Goal: Information Seeking & Learning: Learn about a topic

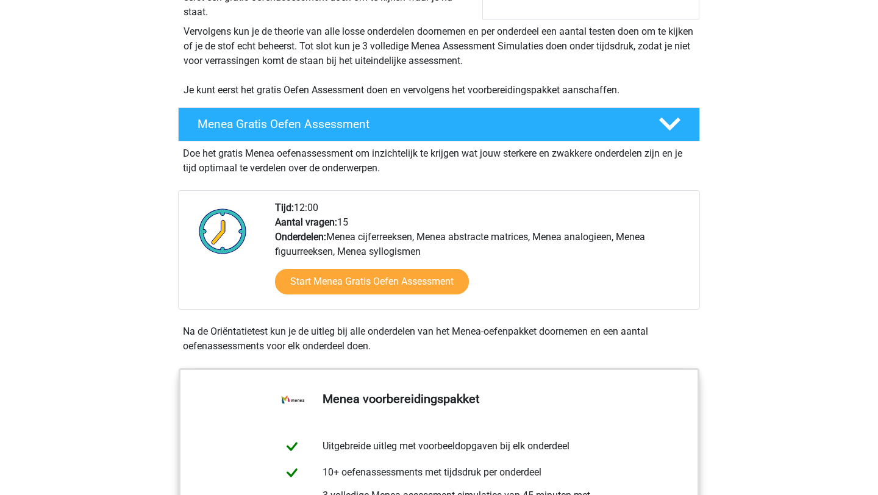
scroll to position [236, 0]
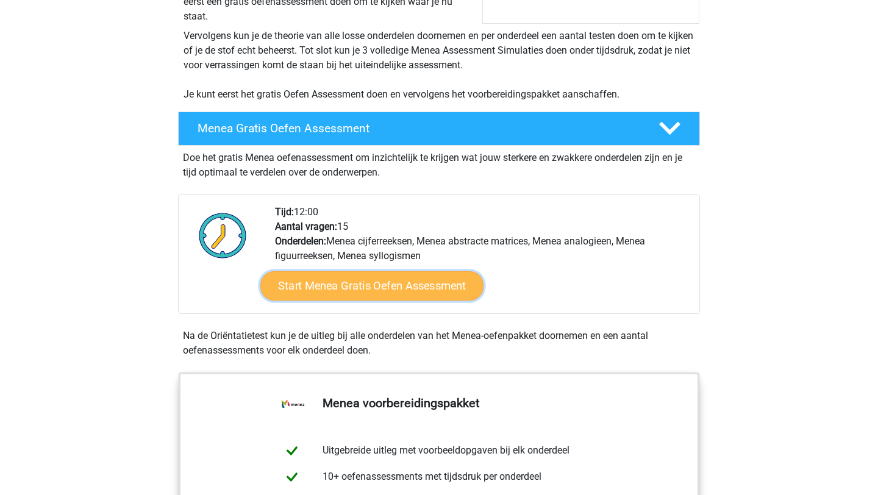
click at [375, 291] on link "Start Menea Gratis Oefen Assessment" at bounding box center [371, 285] width 223 height 29
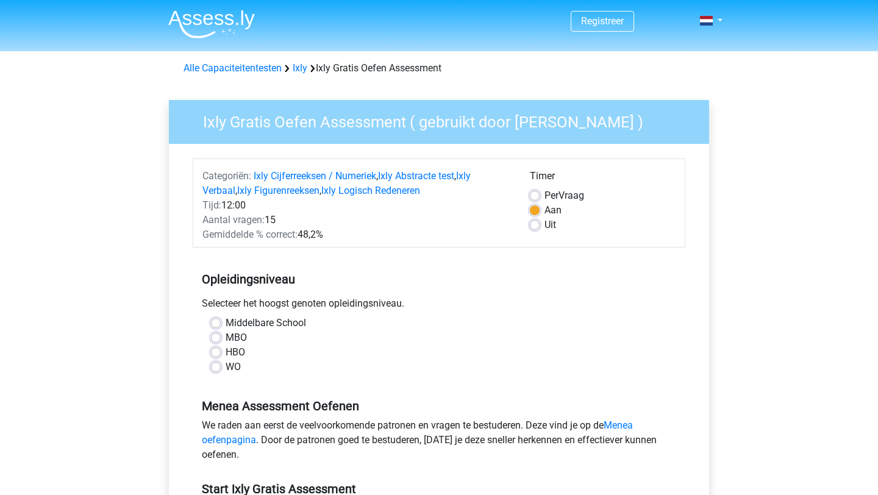
click at [226, 369] on label "WO" at bounding box center [233, 367] width 15 height 15
click at [213, 369] on input "WO" at bounding box center [216, 366] width 10 height 12
radio input "true"
click at [544, 227] on label "Uit" at bounding box center [550, 225] width 12 height 15
click at [536, 227] on input "Uit" at bounding box center [535, 224] width 10 height 12
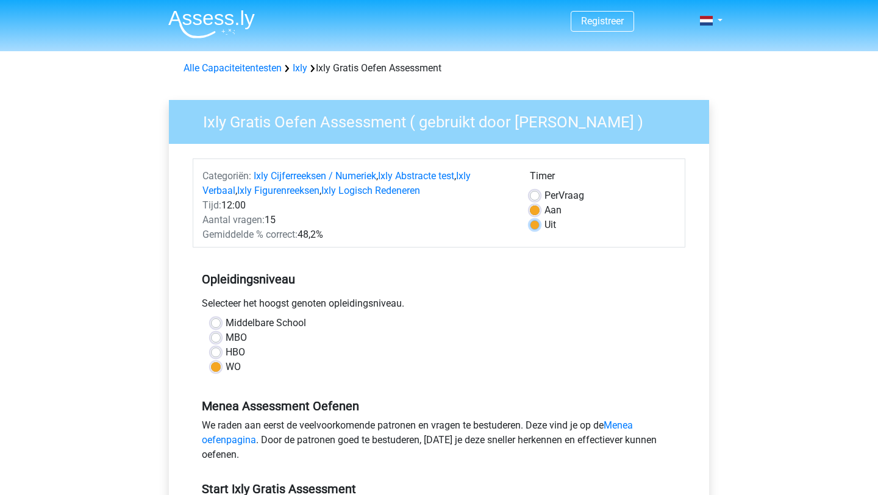
radio input "true"
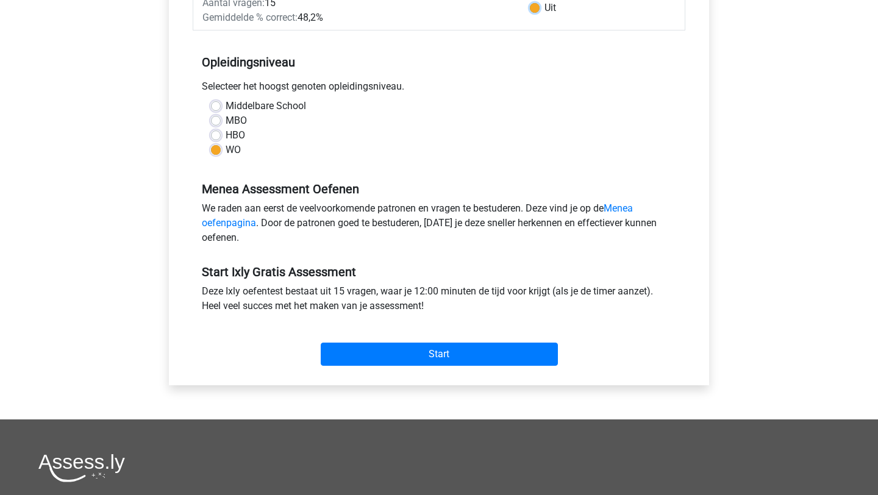
scroll to position [216, 0]
click at [613, 205] on link "Menea oefenpagina" at bounding box center [417, 216] width 431 height 26
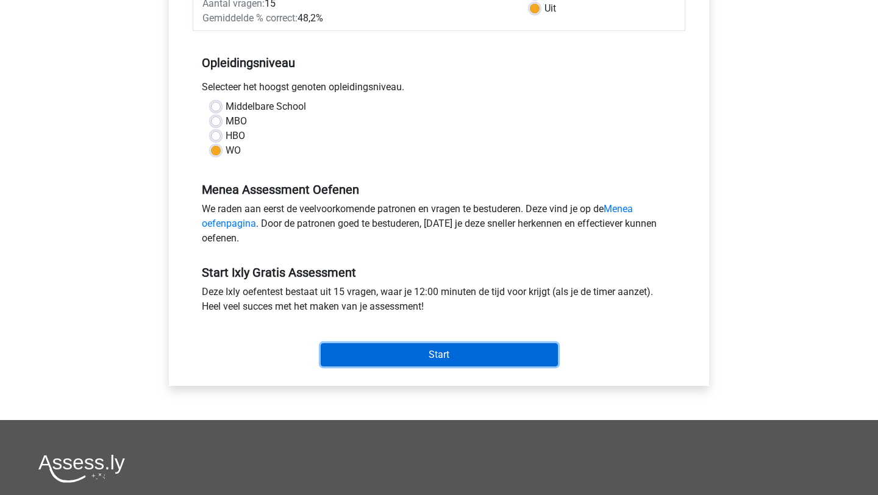
click at [426, 352] on input "Start" at bounding box center [439, 354] width 237 height 23
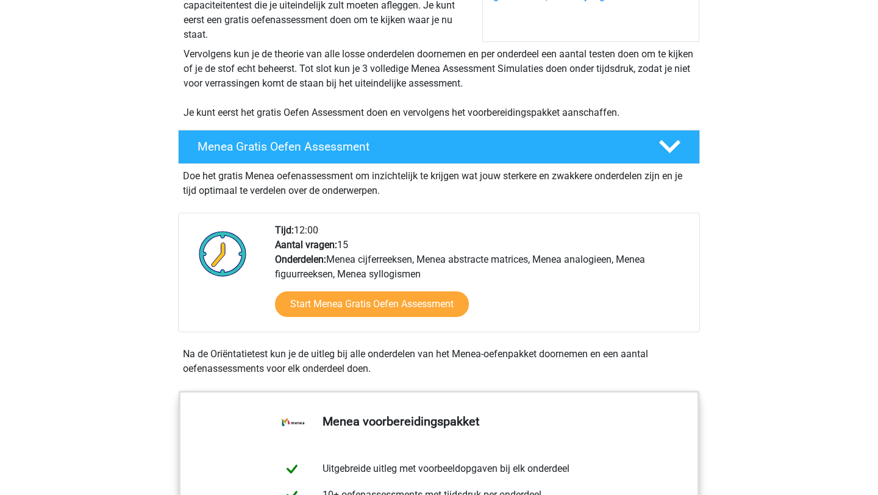
scroll to position [221, 0]
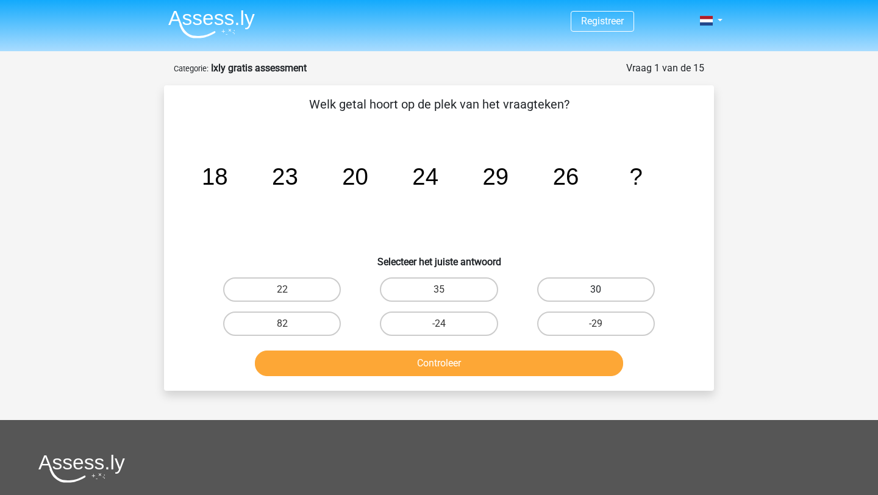
click at [570, 294] on label "30" at bounding box center [596, 289] width 118 height 24
click at [596, 294] on input "30" at bounding box center [600, 294] width 8 height 8
radio input "true"
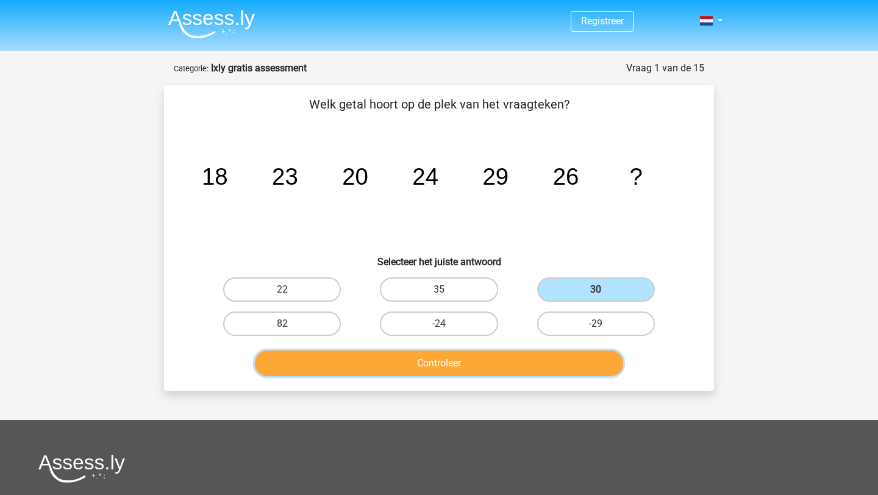
click at [492, 355] on button "Controleer" at bounding box center [439, 363] width 369 height 26
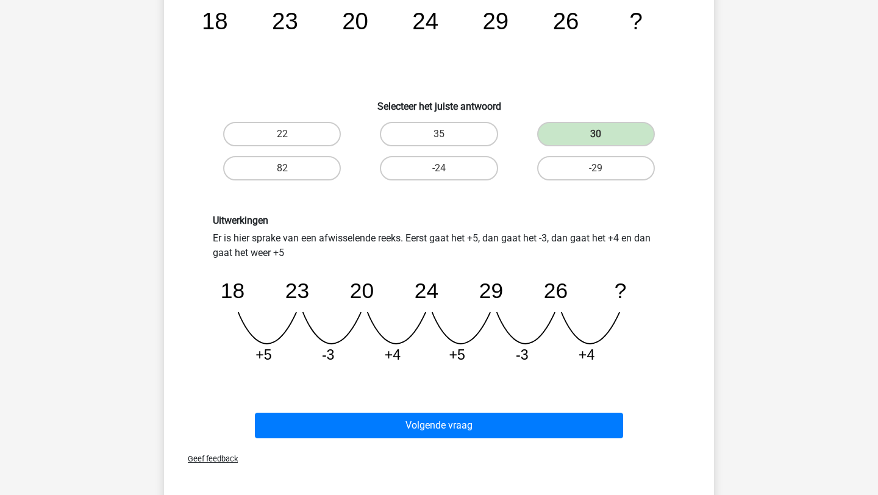
scroll to position [158, 0]
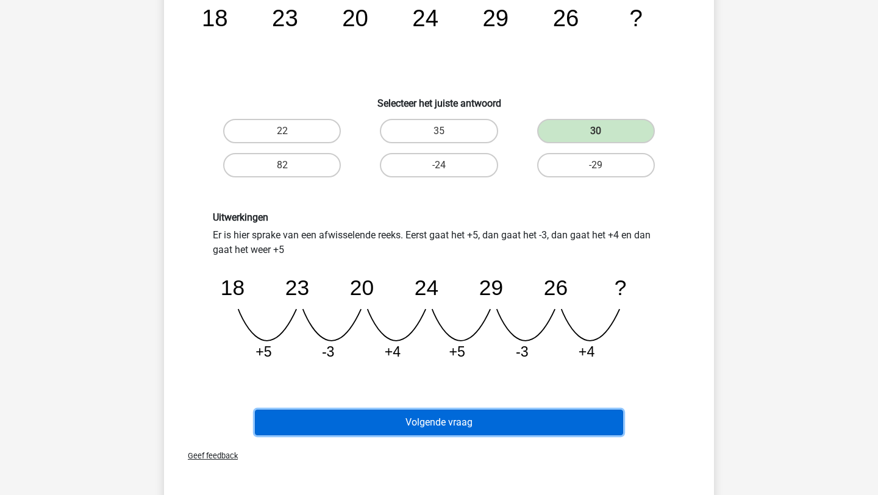
click at [443, 415] on button "Volgende vraag" at bounding box center [439, 423] width 369 height 26
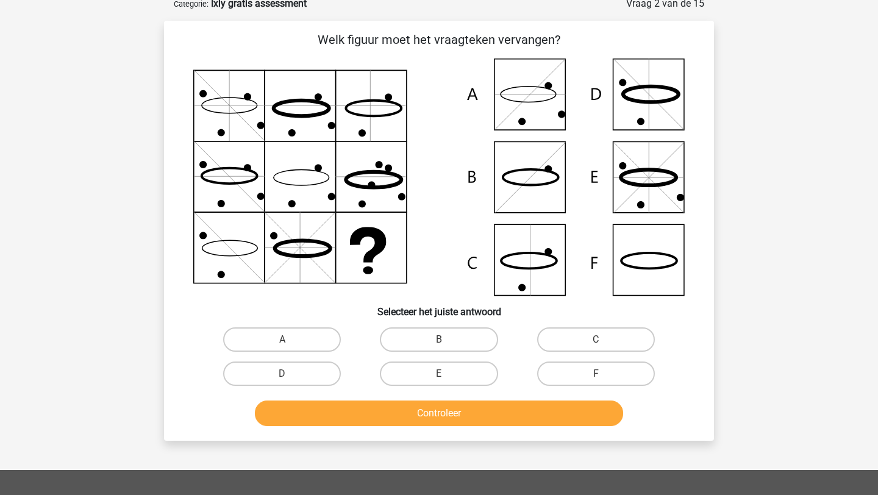
scroll to position [61, 0]
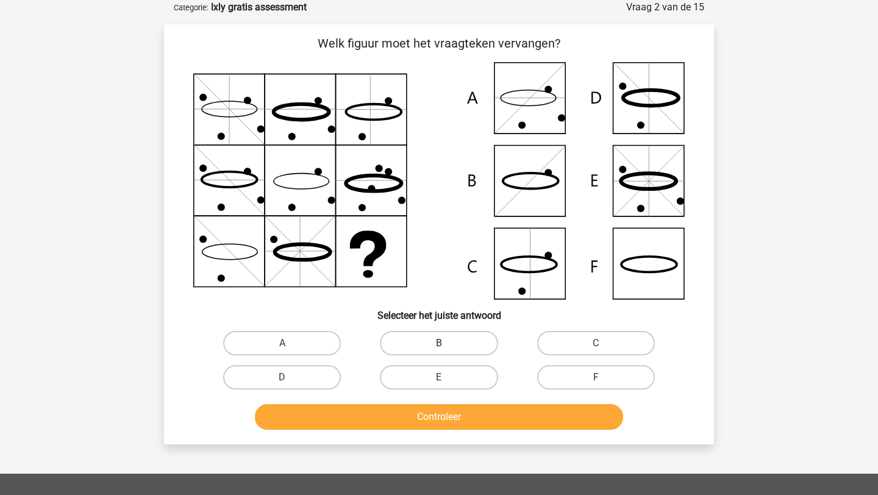
click at [414, 345] on label "B" at bounding box center [439, 343] width 118 height 24
click at [439, 345] on input "B" at bounding box center [443, 347] width 8 height 8
radio input "true"
click at [422, 417] on button "Controleer" at bounding box center [439, 417] width 369 height 26
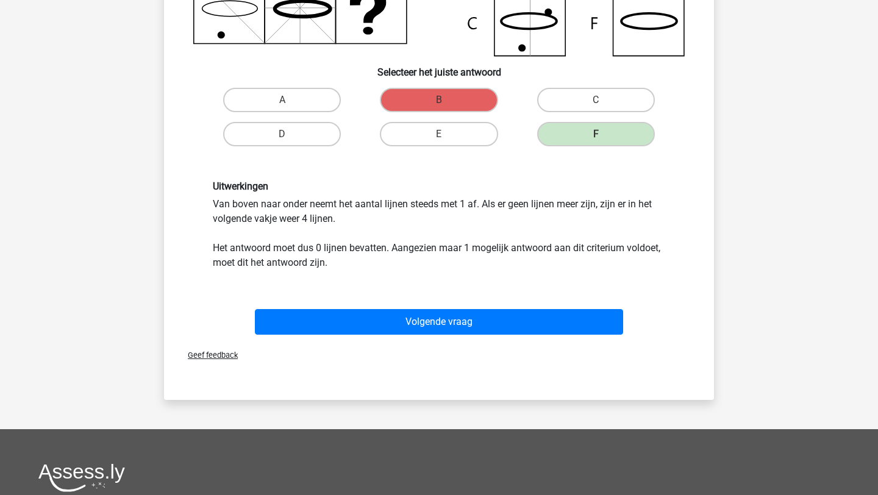
scroll to position [338, 0]
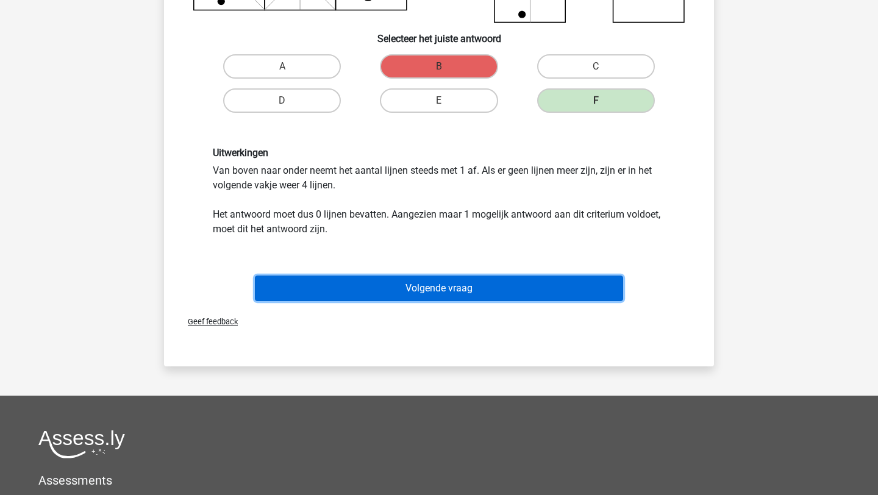
click at [369, 279] on button "Volgende vraag" at bounding box center [439, 289] width 369 height 26
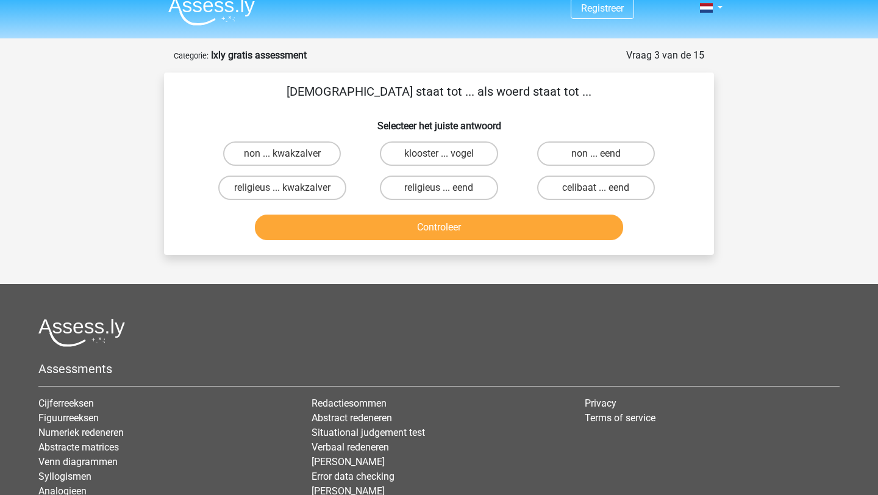
scroll to position [11, 0]
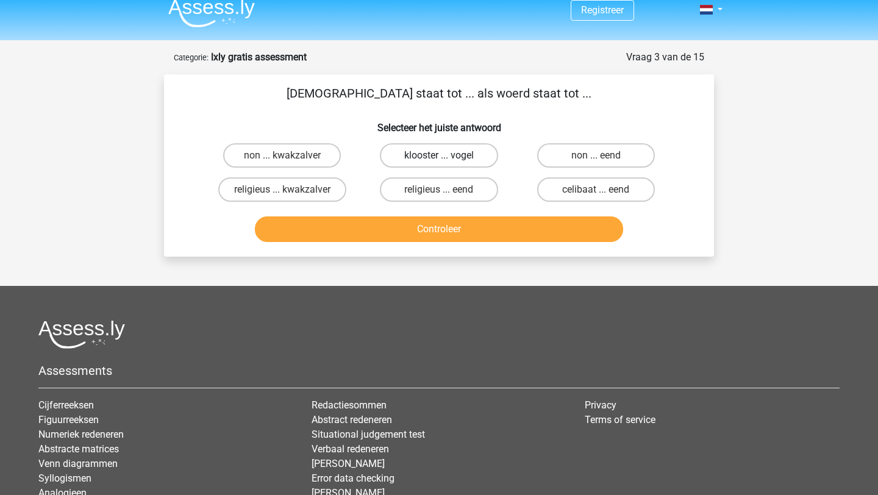
click at [477, 152] on label "klooster ... vogel" at bounding box center [439, 155] width 118 height 24
click at [447, 155] on input "klooster ... vogel" at bounding box center [443, 159] width 8 height 8
radio input "true"
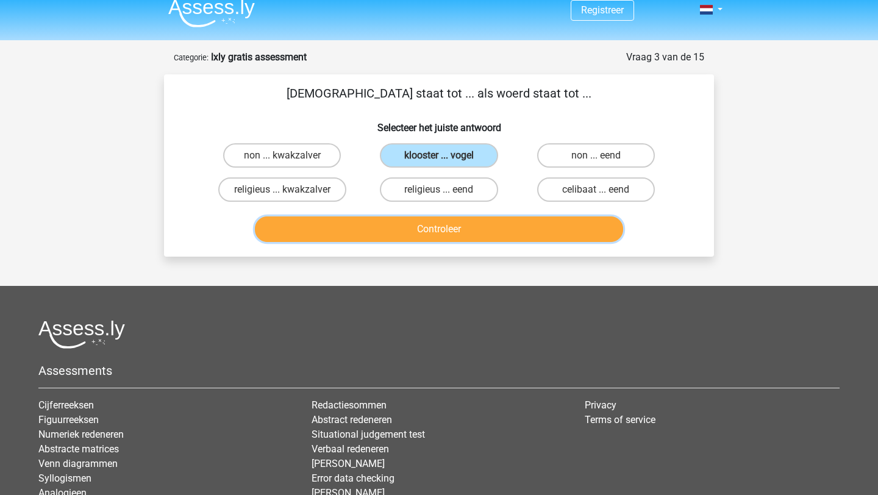
click at [489, 219] on button "Controleer" at bounding box center [439, 229] width 369 height 26
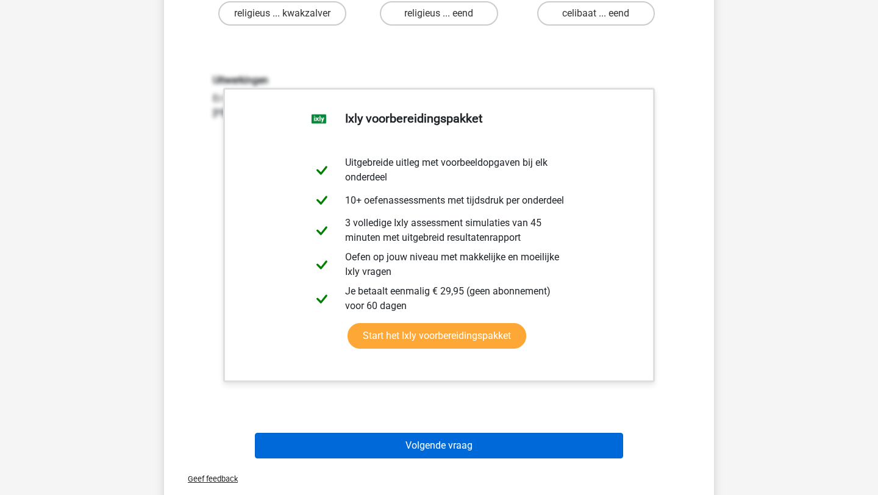
scroll to position [208, 0]
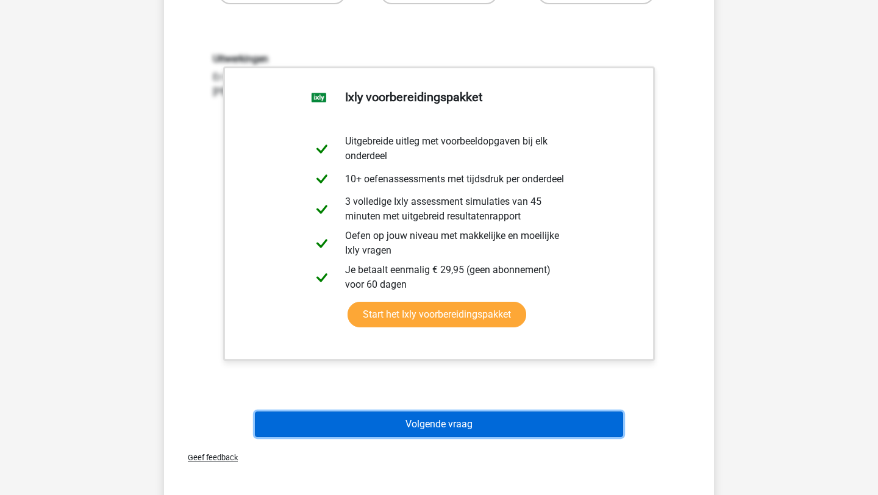
click at [474, 425] on button "Volgende vraag" at bounding box center [439, 424] width 369 height 26
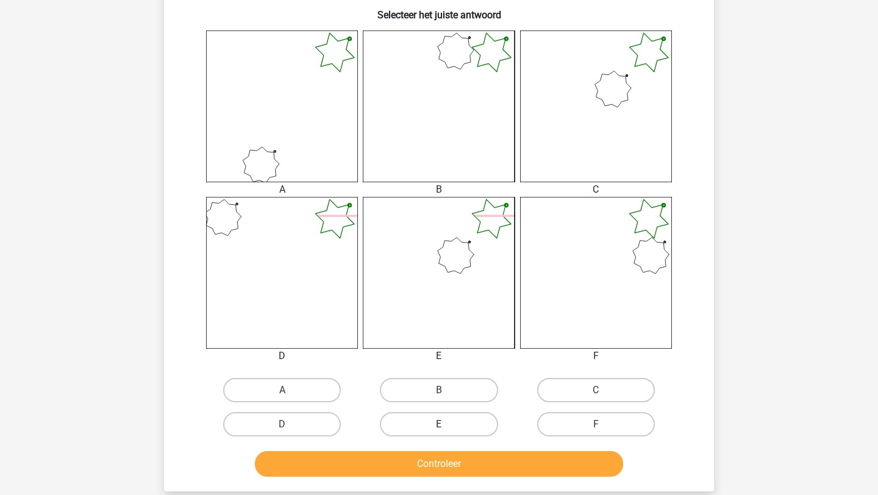
scroll to position [531, 0]
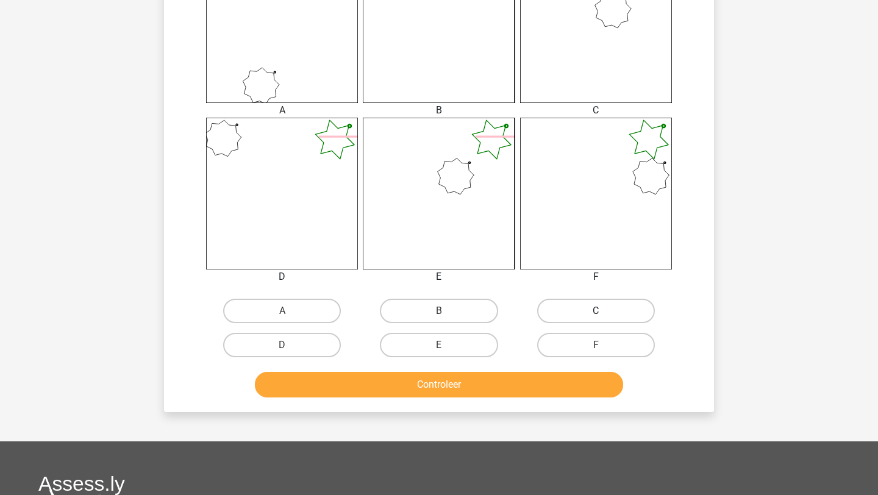
click at [553, 316] on label "C" at bounding box center [596, 311] width 118 height 24
click at [596, 316] on input "C" at bounding box center [600, 315] width 8 height 8
radio input "true"
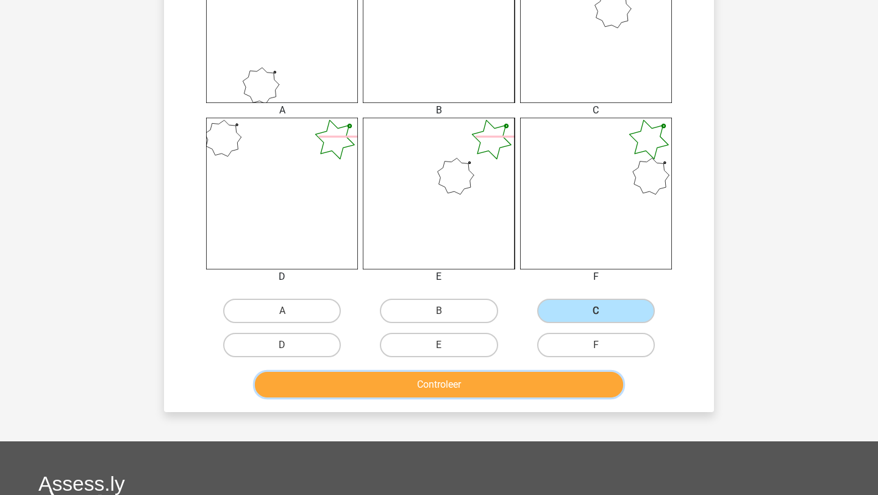
click at [513, 376] on button "Controleer" at bounding box center [439, 385] width 369 height 26
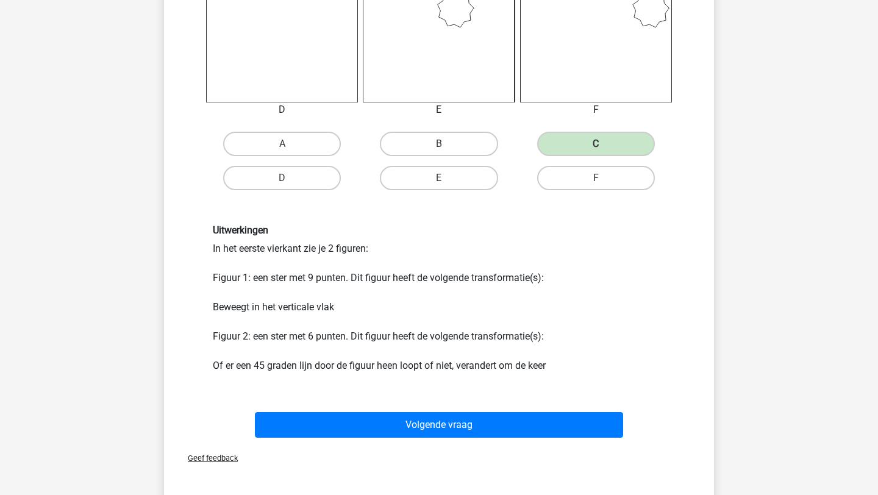
scroll to position [707, 0]
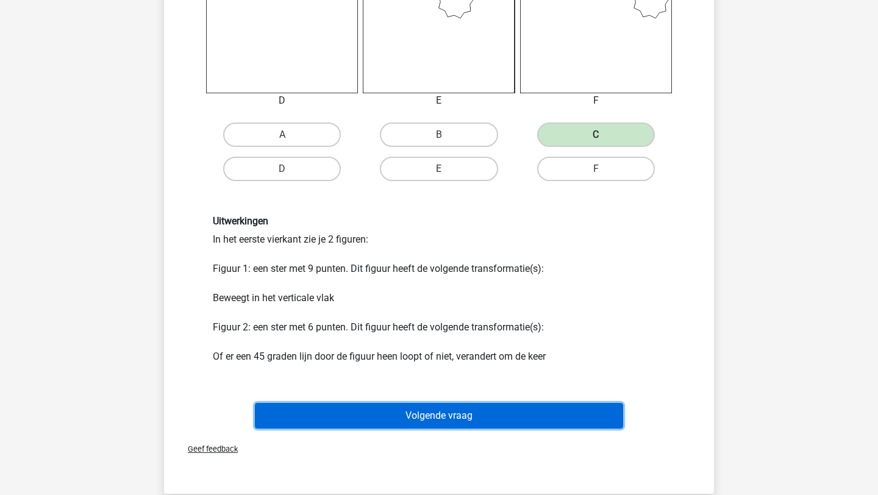
click at [500, 422] on button "Volgende vraag" at bounding box center [439, 416] width 369 height 26
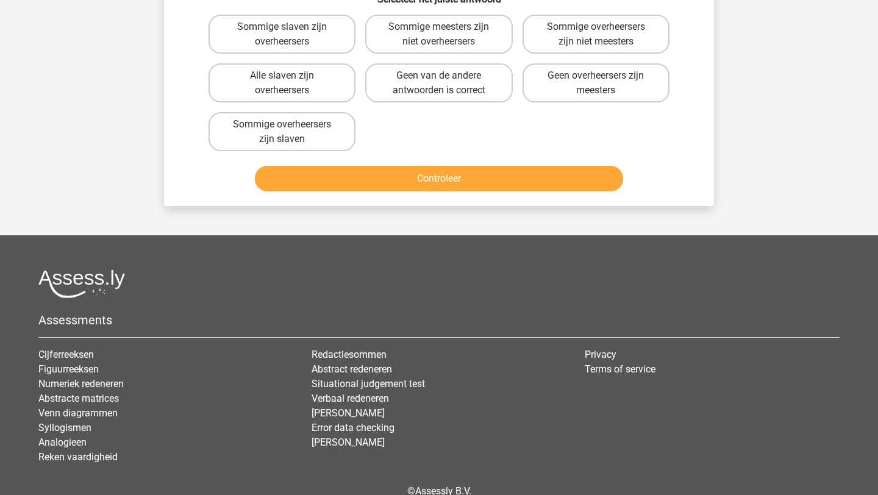
scroll to position [61, 0]
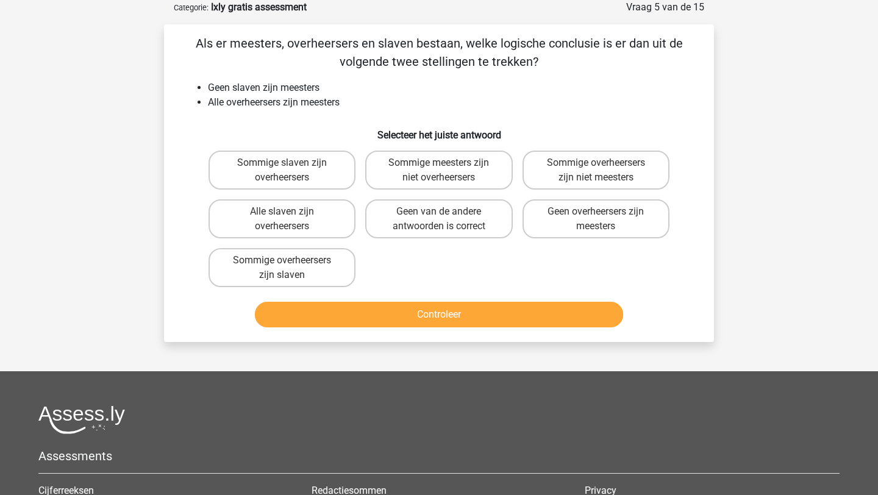
drag, startPoint x: 531, startPoint y: 60, endPoint x: 201, endPoint y: 36, distance: 330.6
click at [201, 36] on p "Als er meesters, overheersers en slaven bestaan, welke logische conclusie is er…" at bounding box center [438, 52] width 511 height 37
copy p "Als er meesters, overheersers en slaven bestaan, welke logische conclusie is er…"
click at [411, 213] on label "Geen van de andere antwoorden is correct" at bounding box center [438, 218] width 147 height 39
click at [439, 213] on input "Geen van de andere antwoorden is correct" at bounding box center [443, 216] width 8 height 8
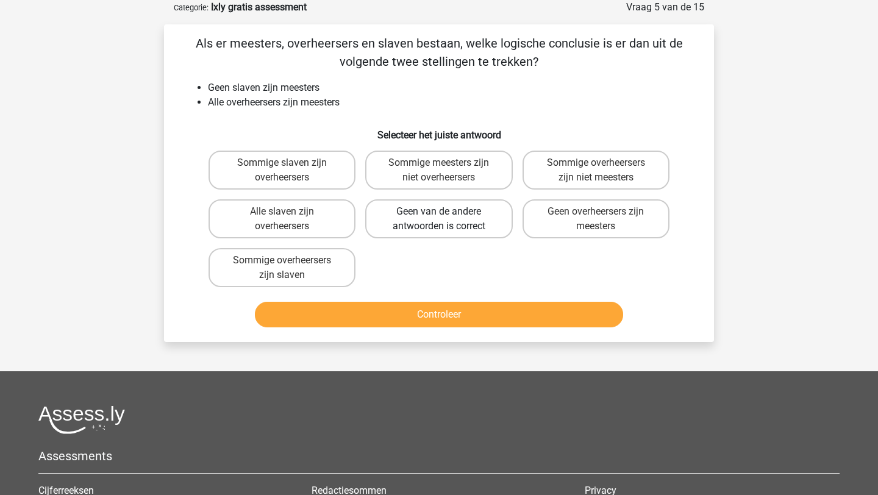
radio input "true"
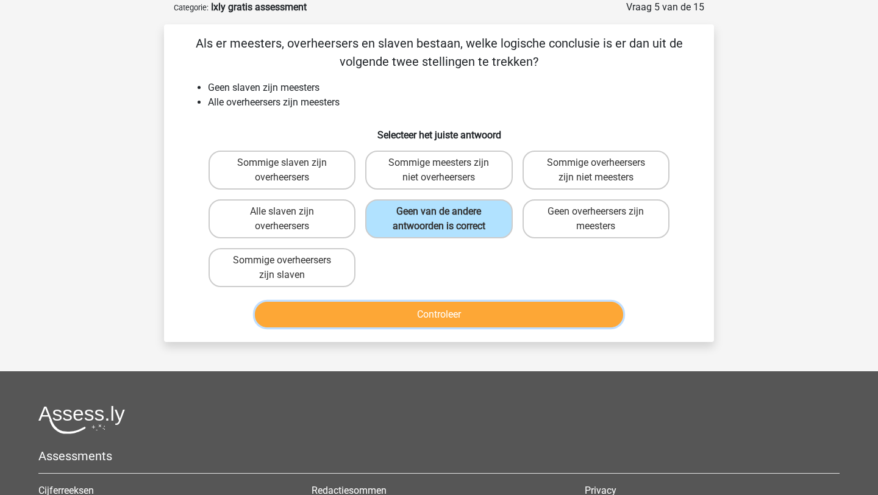
click at [430, 307] on button "Controleer" at bounding box center [439, 315] width 369 height 26
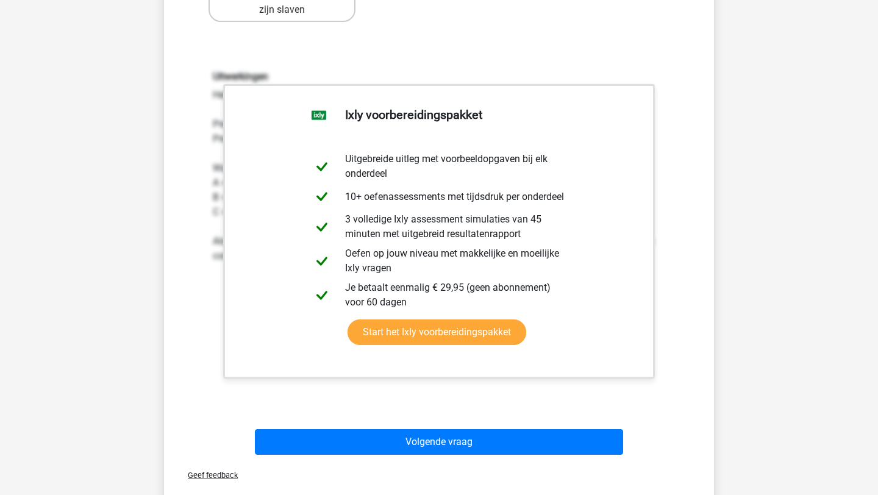
scroll to position [333, 0]
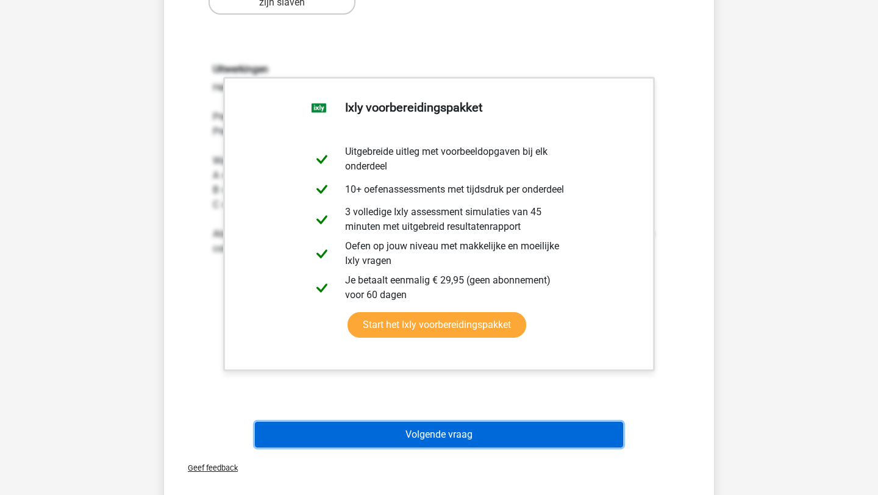
click at [443, 435] on button "Volgende vraag" at bounding box center [439, 435] width 369 height 26
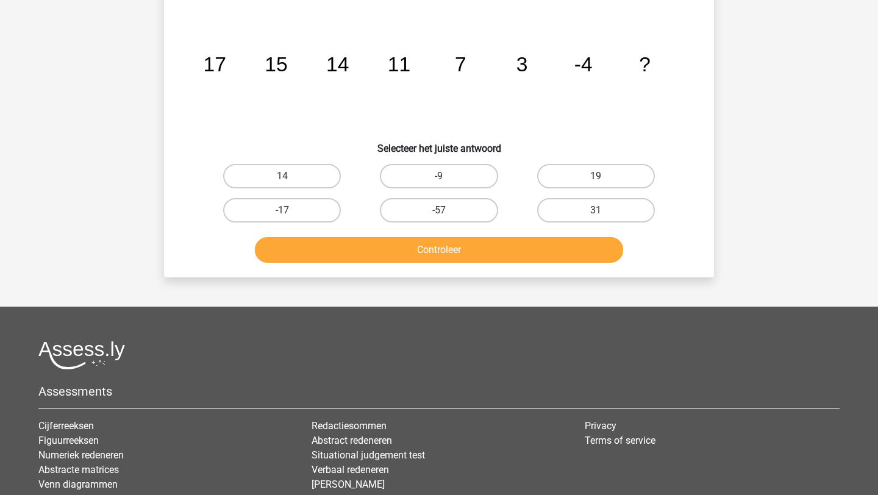
scroll to position [61, 0]
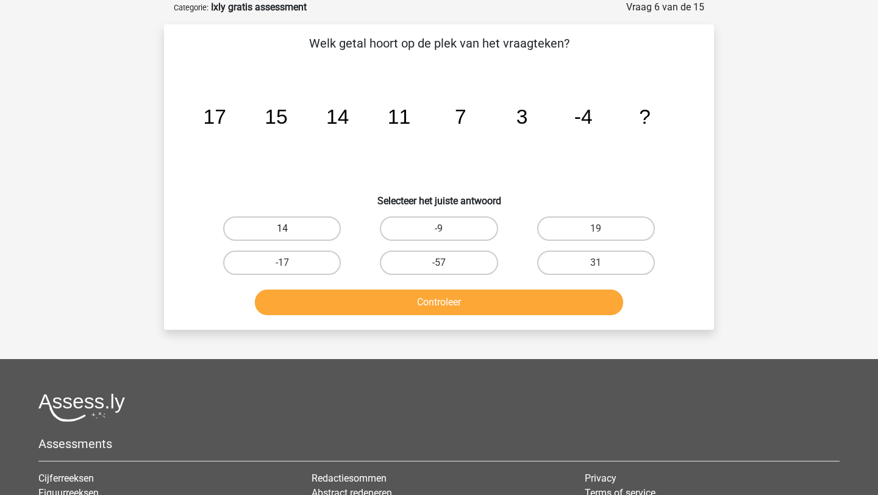
click at [302, 232] on label "14" at bounding box center [282, 228] width 118 height 24
click at [290, 232] on input "14" at bounding box center [286, 233] width 8 height 8
radio input "true"
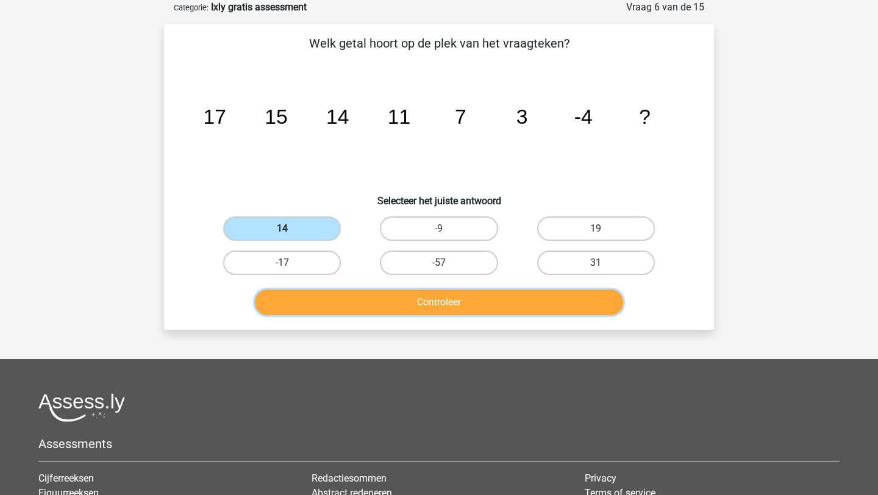
click at [360, 307] on button "Controleer" at bounding box center [439, 303] width 369 height 26
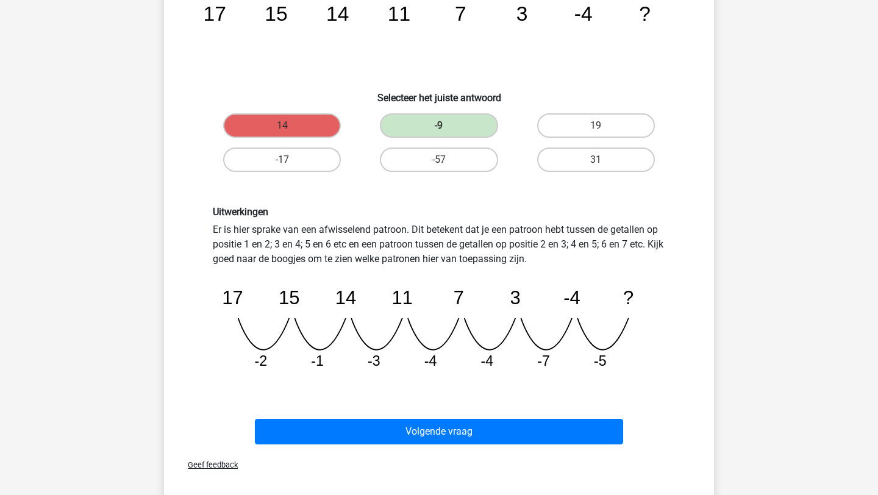
scroll to position [169, 0]
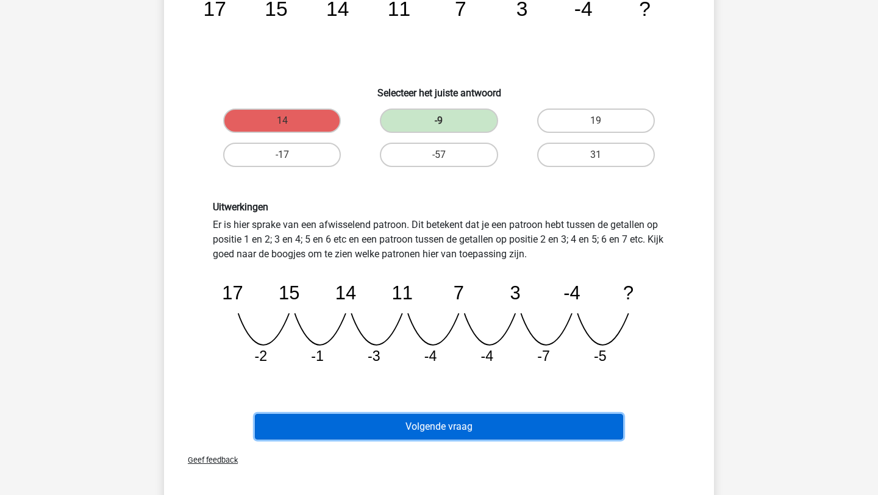
click at [452, 432] on button "Volgende vraag" at bounding box center [439, 427] width 369 height 26
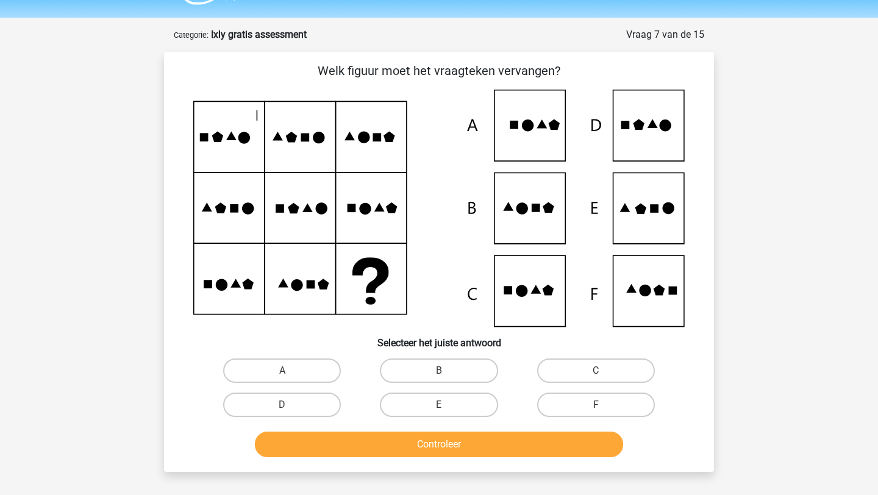
scroll to position [21, 0]
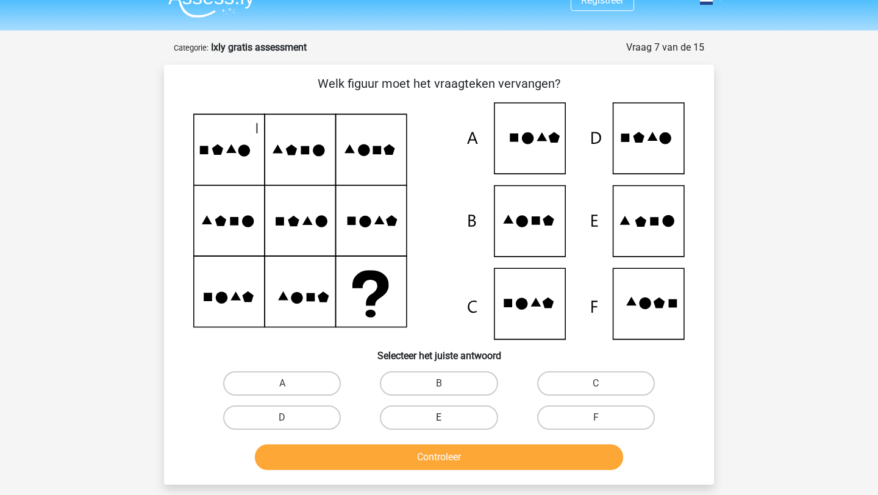
click at [466, 411] on label "E" at bounding box center [439, 417] width 118 height 24
click at [447, 418] on input "E" at bounding box center [443, 422] width 8 height 8
radio input "true"
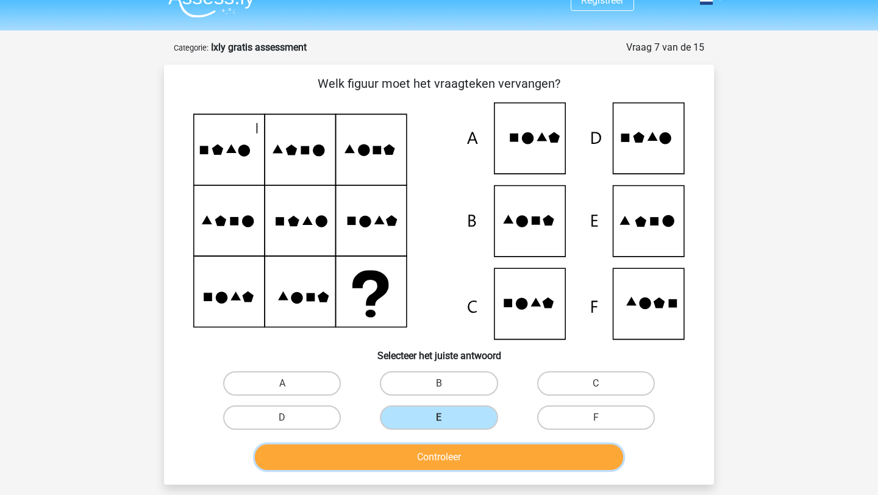
click at [458, 450] on button "Controleer" at bounding box center [439, 457] width 369 height 26
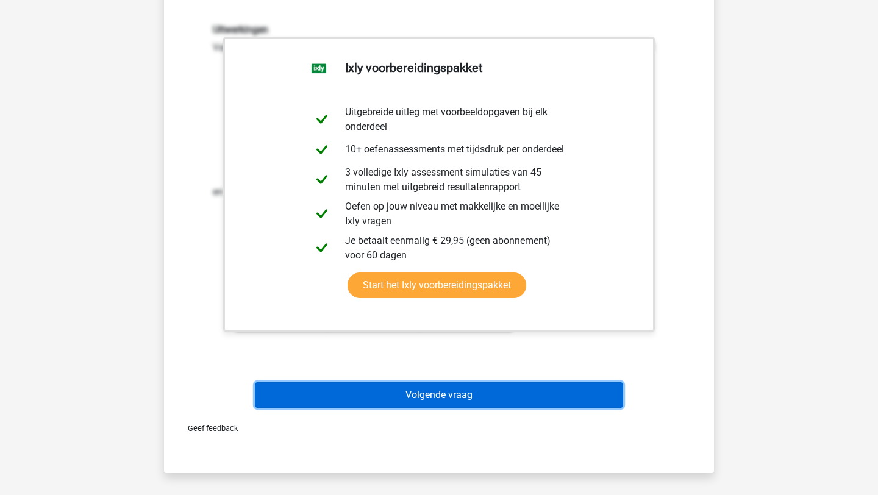
click at [450, 397] on button "Volgende vraag" at bounding box center [439, 395] width 369 height 26
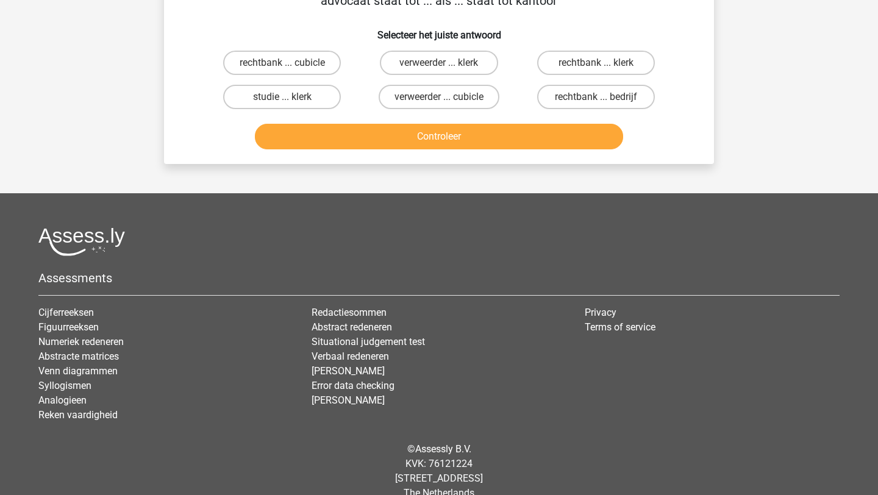
scroll to position [61, 0]
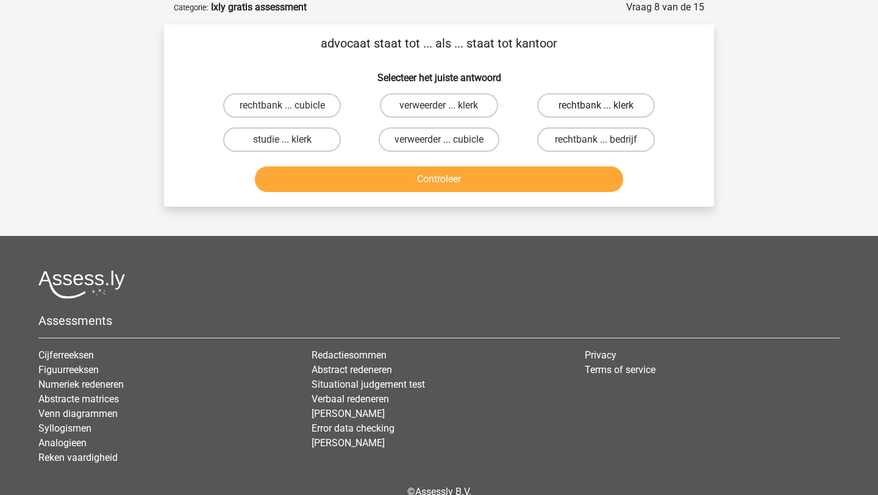
click at [583, 105] on label "rechtbank ... klerk" at bounding box center [596, 105] width 118 height 24
click at [596, 105] on input "rechtbank ... klerk" at bounding box center [600, 109] width 8 height 8
radio input "true"
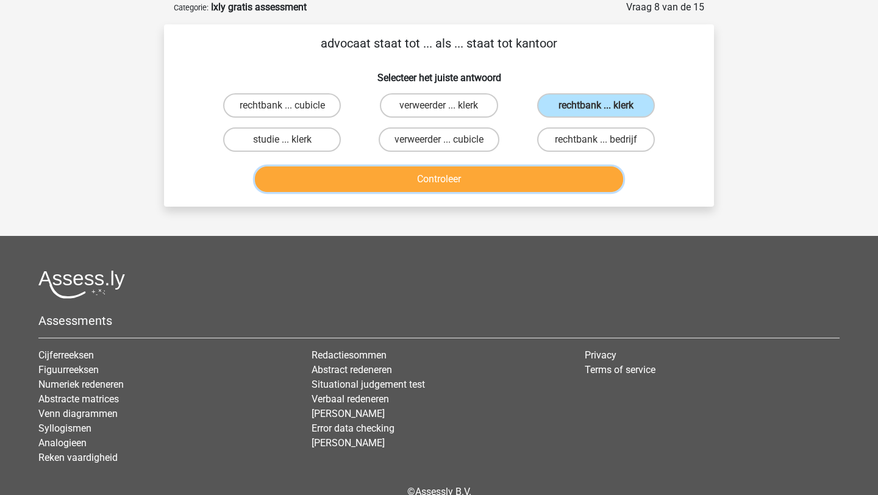
click at [468, 188] on button "Controleer" at bounding box center [439, 179] width 369 height 26
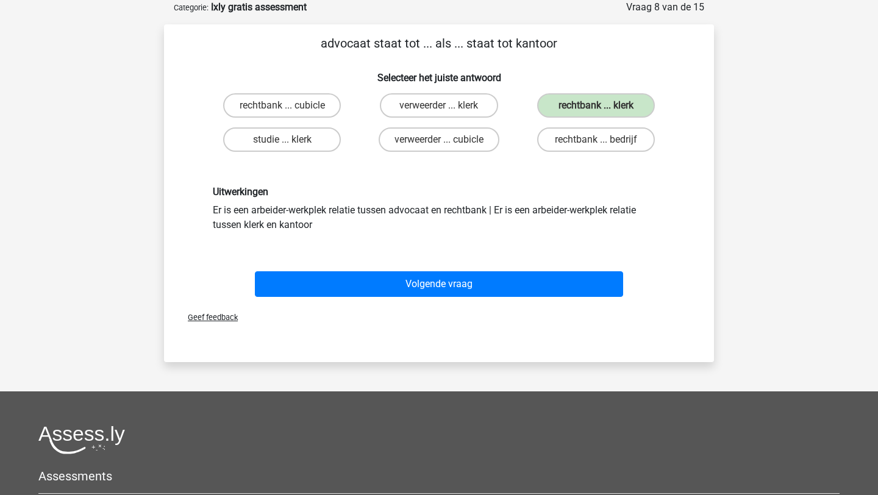
scroll to position [0, 0]
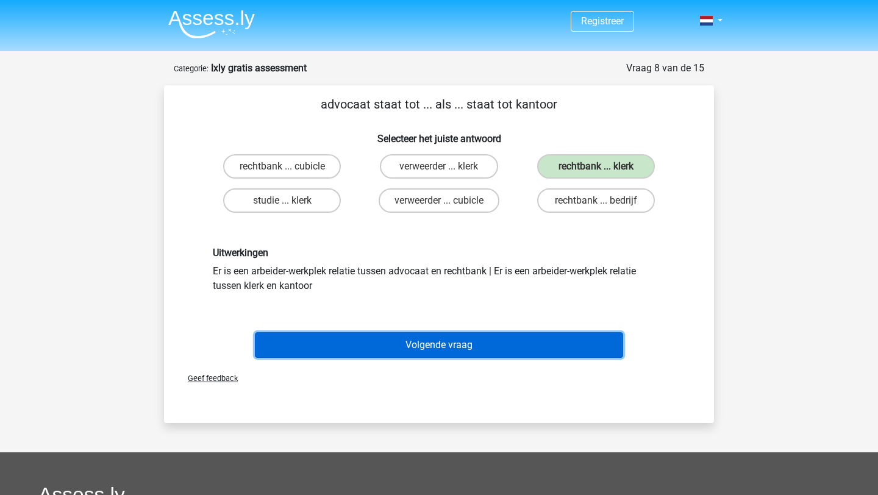
click at [413, 349] on button "Volgende vraag" at bounding box center [439, 345] width 369 height 26
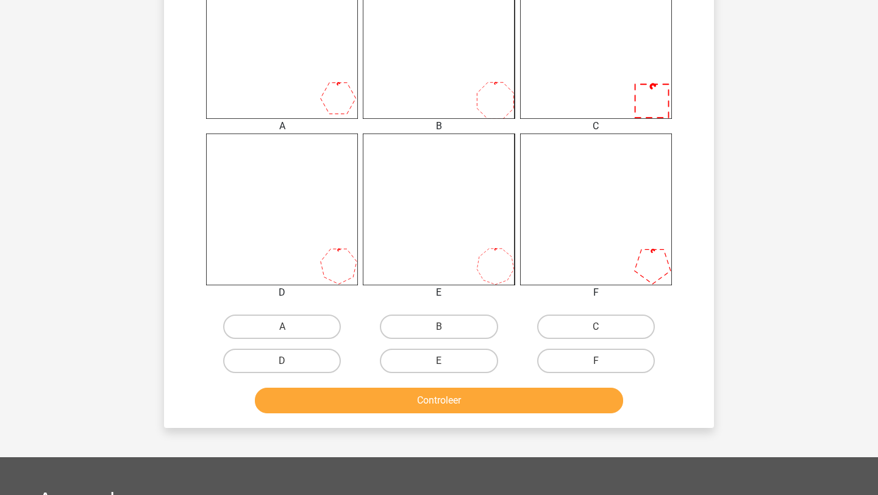
scroll to position [516, 0]
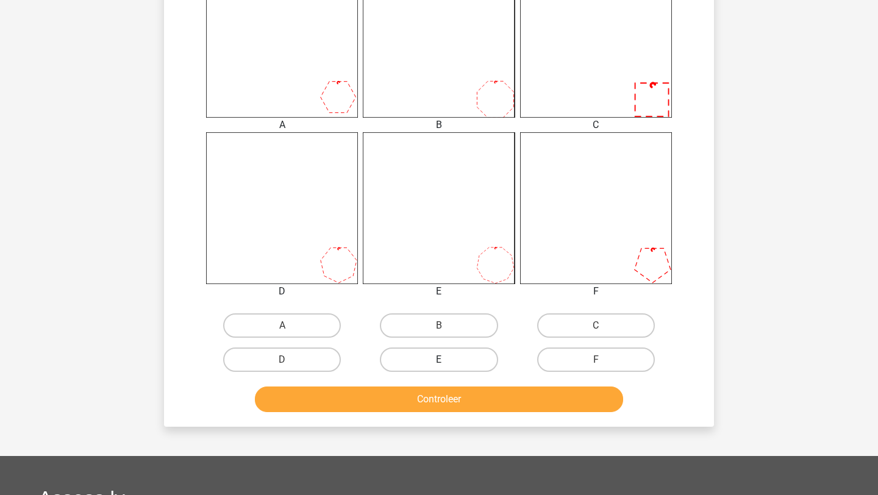
click at [438, 361] on label "E" at bounding box center [439, 359] width 118 height 24
click at [439, 361] on input "E" at bounding box center [443, 364] width 8 height 8
radio input "true"
click at [441, 403] on button "Controleer" at bounding box center [439, 399] width 369 height 26
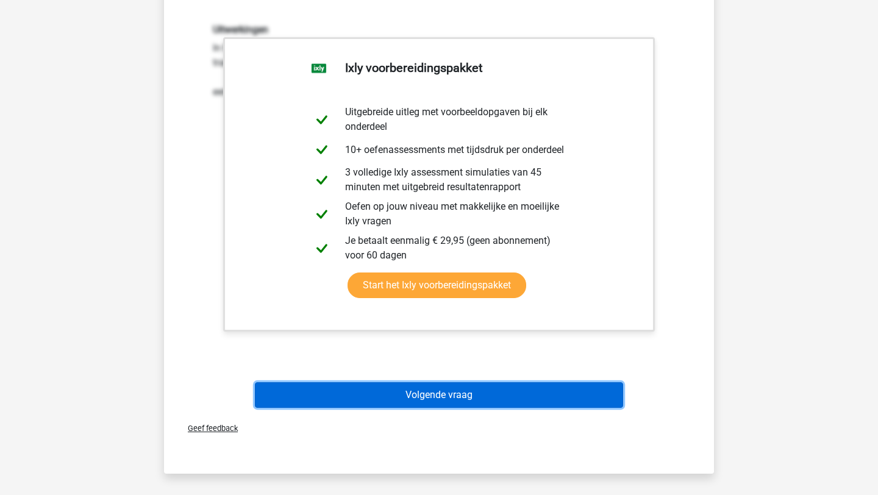
click at [448, 400] on button "Volgende vraag" at bounding box center [439, 395] width 369 height 26
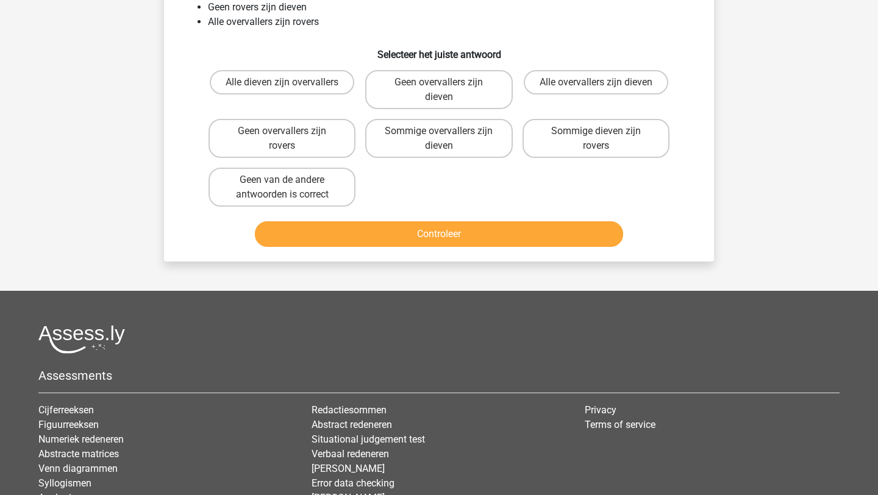
scroll to position [61, 0]
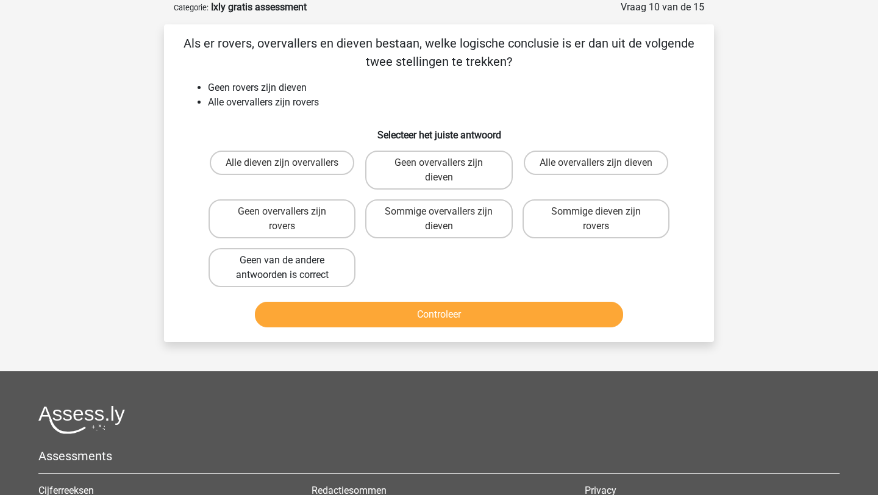
click at [341, 269] on label "Geen van de andere antwoorden is correct" at bounding box center [281, 267] width 147 height 39
click at [290, 268] on input "Geen van de andere antwoorden is correct" at bounding box center [286, 264] width 8 height 8
radio input "true"
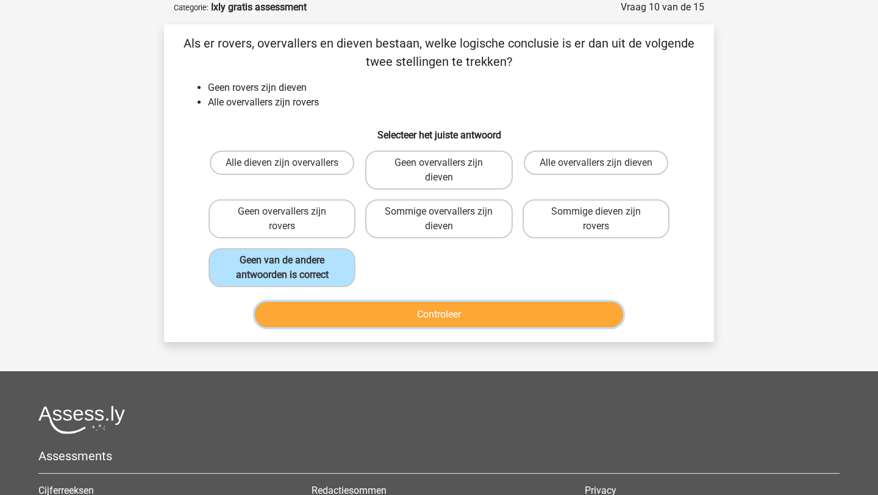
click at [378, 314] on button "Controleer" at bounding box center [439, 315] width 369 height 26
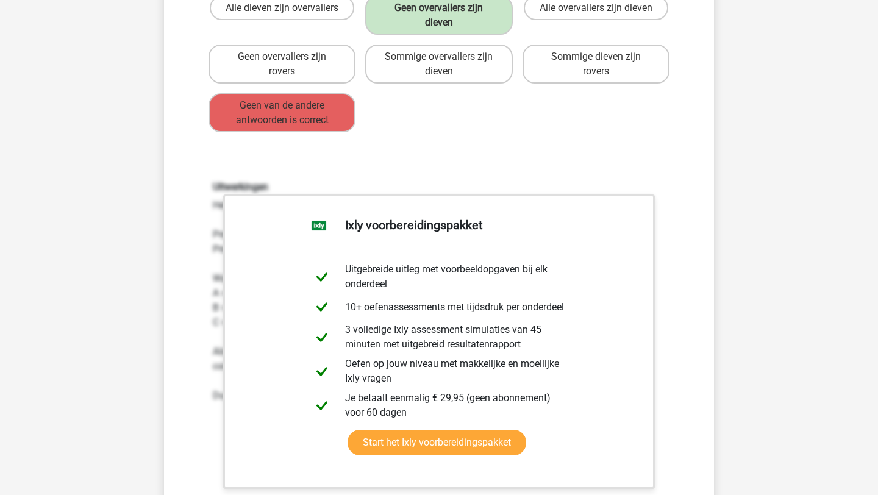
scroll to position [394, 0]
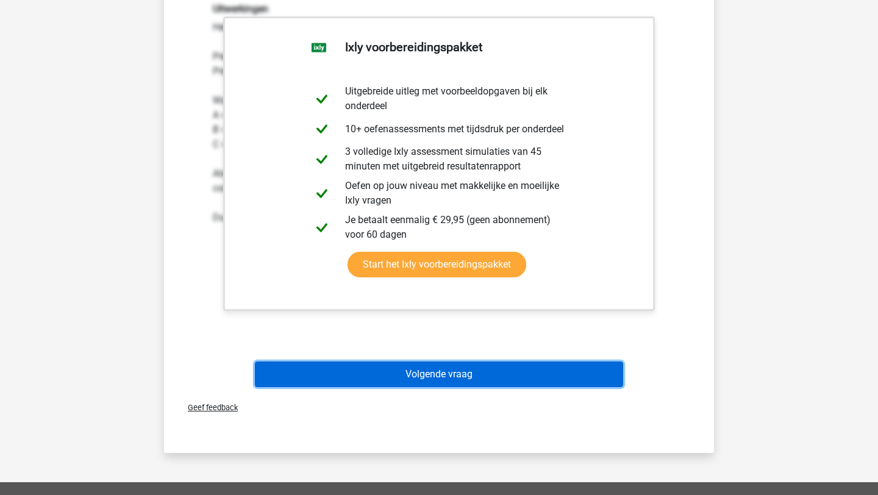
click at [408, 365] on button "Volgende vraag" at bounding box center [439, 374] width 369 height 26
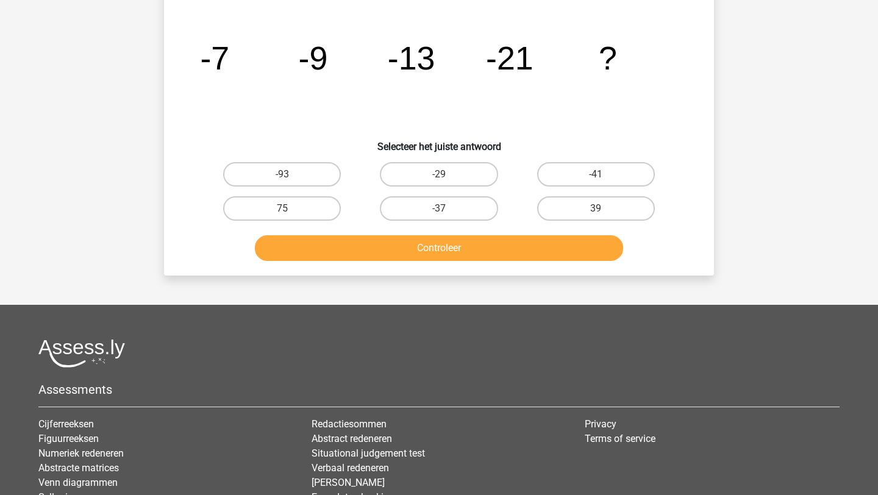
scroll to position [61, 0]
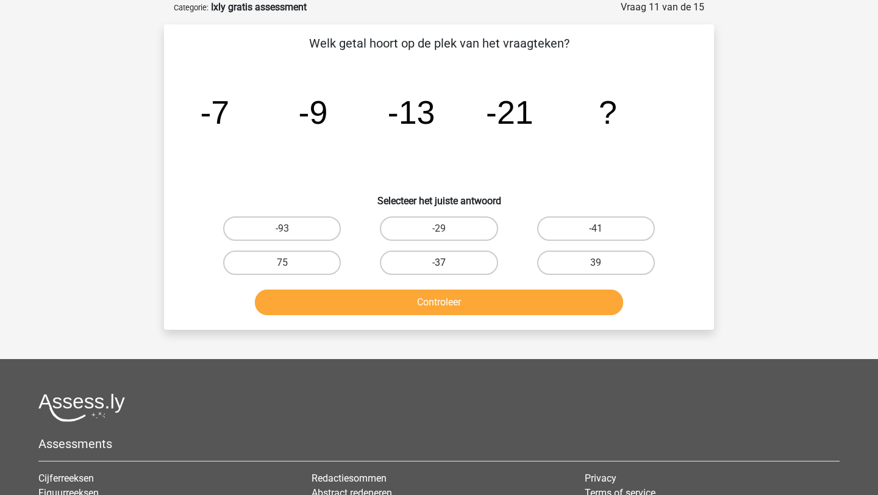
click at [440, 253] on label "-37" at bounding box center [439, 263] width 118 height 24
click at [440, 263] on input "-37" at bounding box center [443, 267] width 8 height 8
radio input "true"
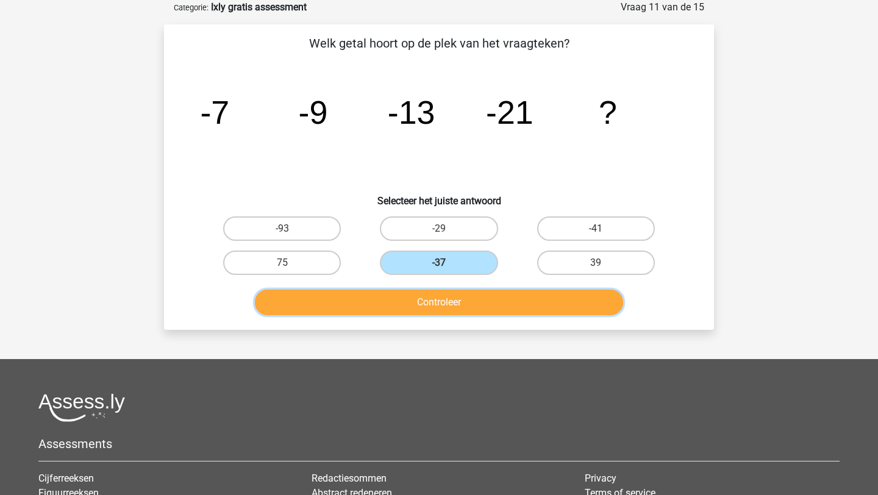
click at [429, 297] on button "Controleer" at bounding box center [439, 303] width 369 height 26
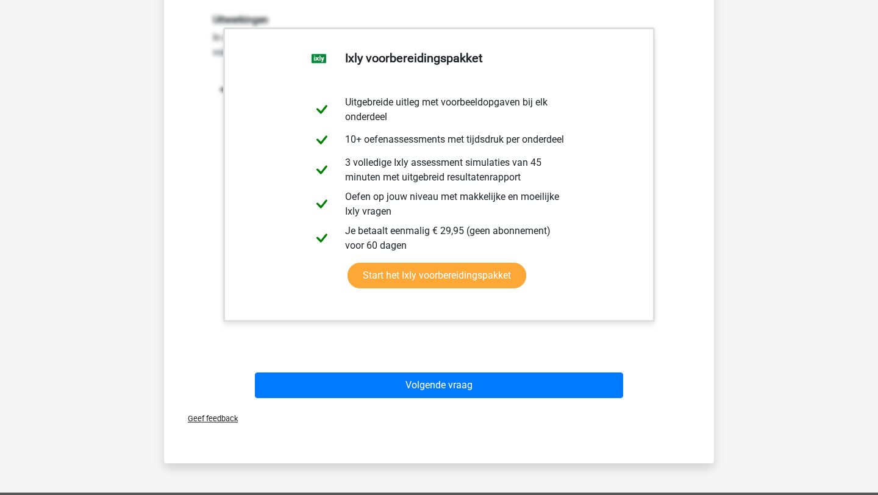
scroll to position [538, 0]
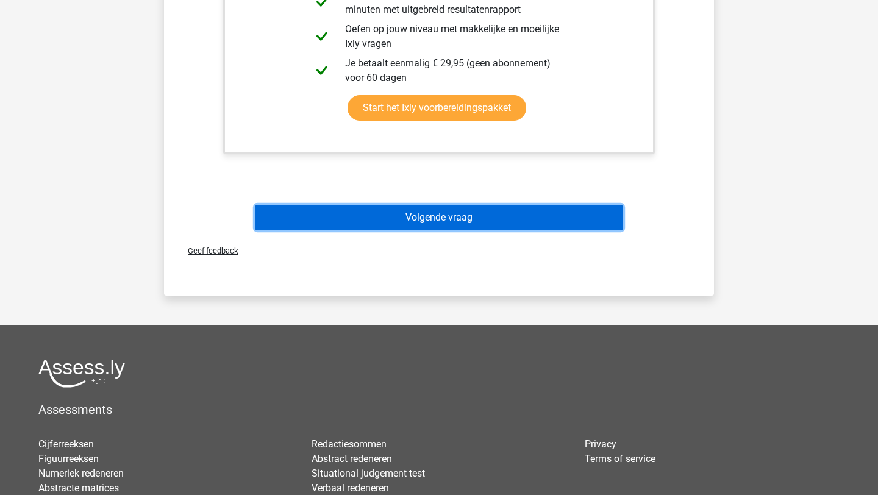
click at [450, 230] on button "Volgende vraag" at bounding box center [439, 218] width 369 height 26
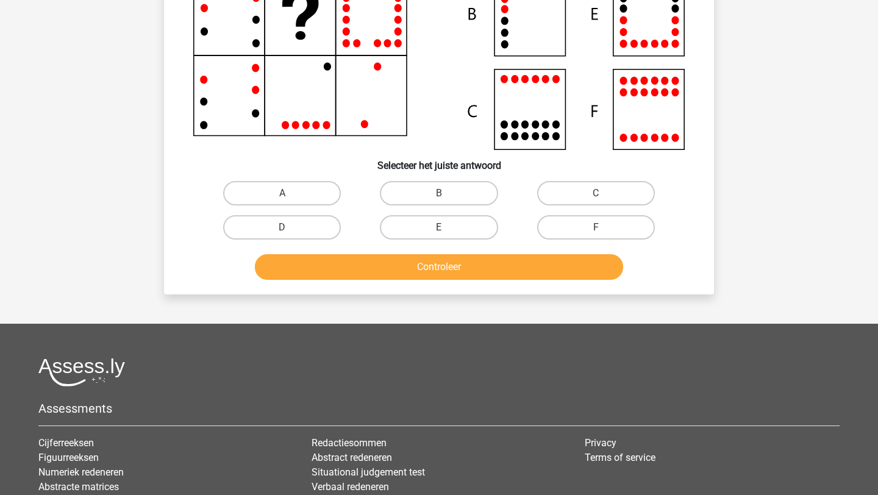
scroll to position [61, 0]
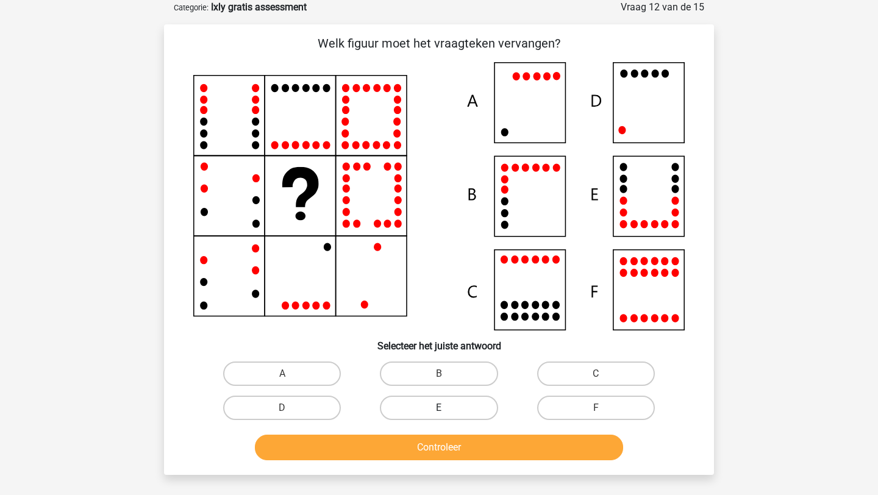
click at [427, 399] on label "E" at bounding box center [439, 408] width 118 height 24
click at [439, 408] on input "E" at bounding box center [443, 412] width 8 height 8
radio input "true"
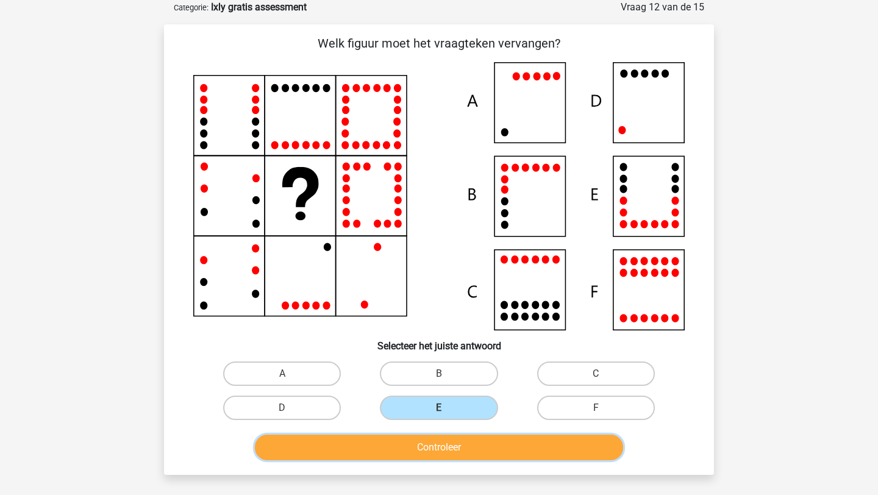
click at [411, 444] on button "Controleer" at bounding box center [439, 448] width 369 height 26
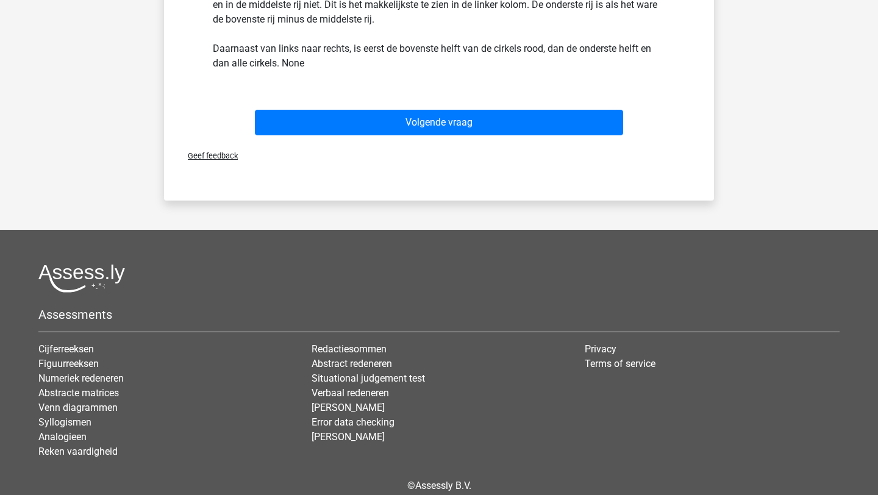
scroll to position [606, 0]
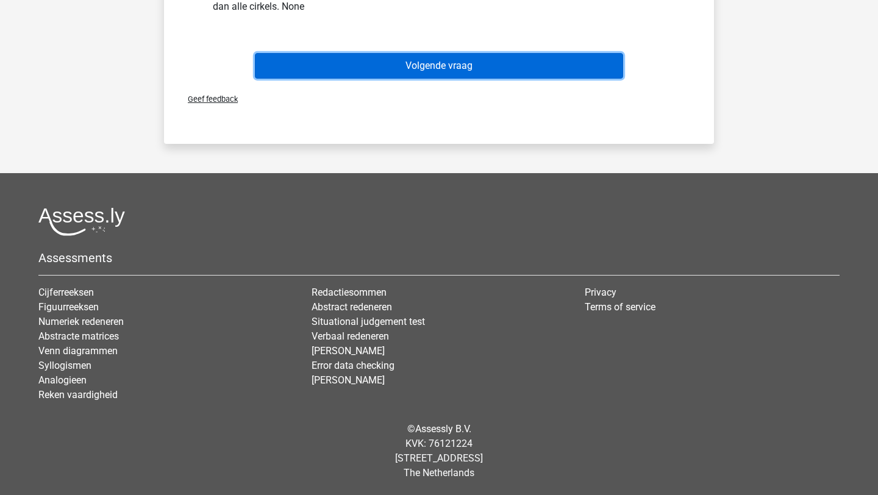
click at [497, 62] on button "Volgende vraag" at bounding box center [439, 66] width 369 height 26
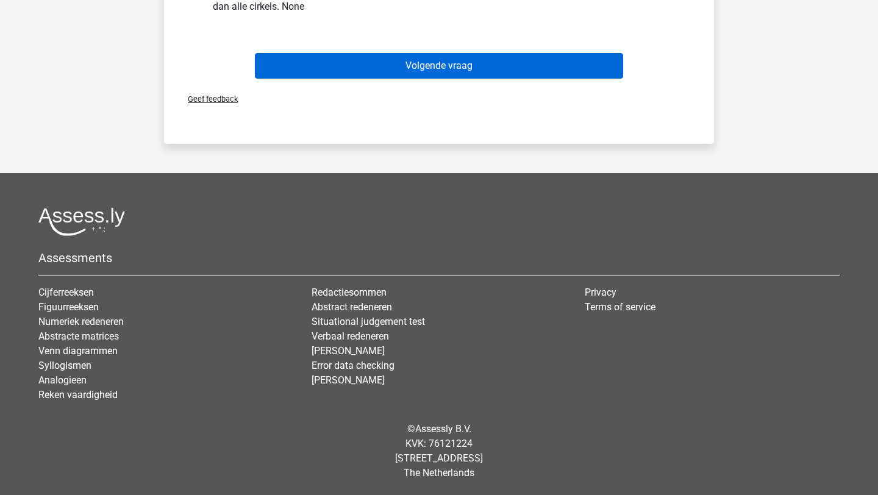
scroll to position [61, 0]
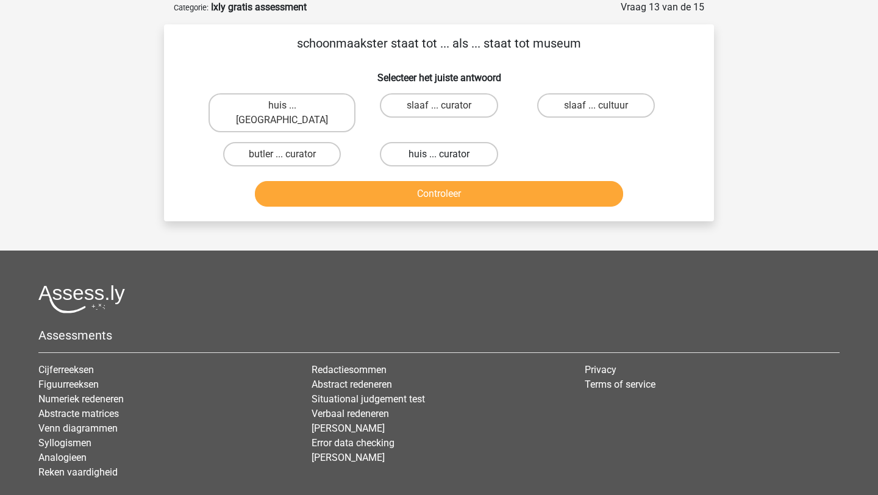
click at [405, 142] on label "huis ... curator" at bounding box center [439, 154] width 118 height 24
click at [439, 154] on input "huis ... curator" at bounding box center [443, 158] width 8 height 8
radio input "true"
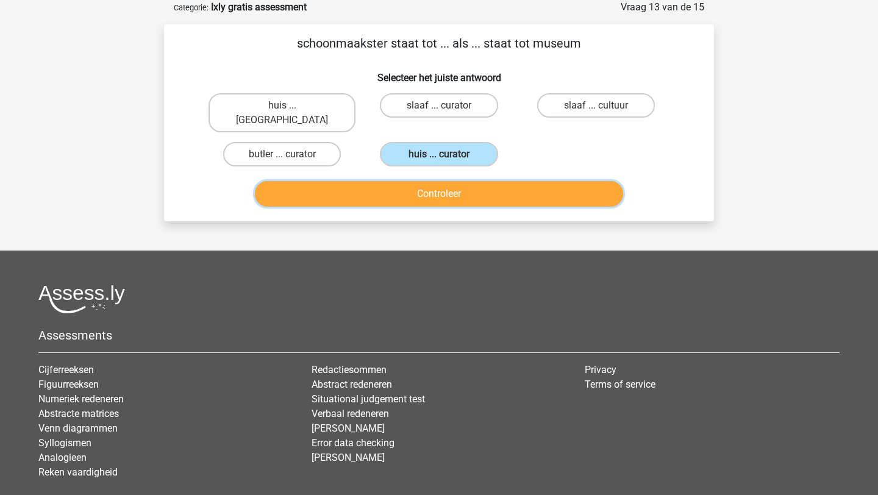
click at [408, 181] on button "Controleer" at bounding box center [439, 194] width 369 height 26
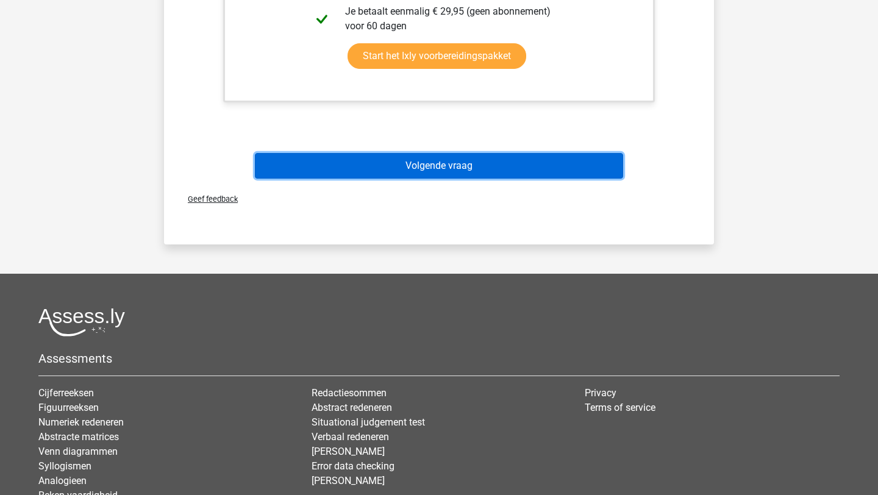
click at [427, 153] on button "Volgende vraag" at bounding box center [439, 166] width 369 height 26
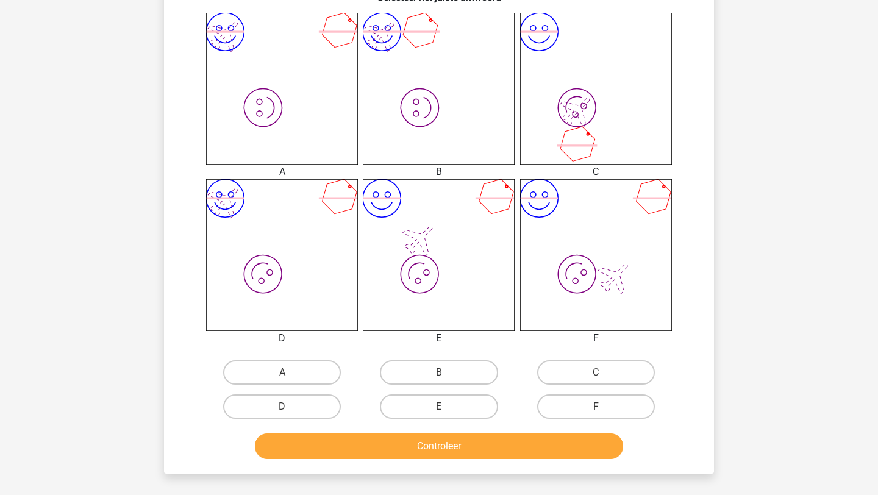
scroll to position [471, 0]
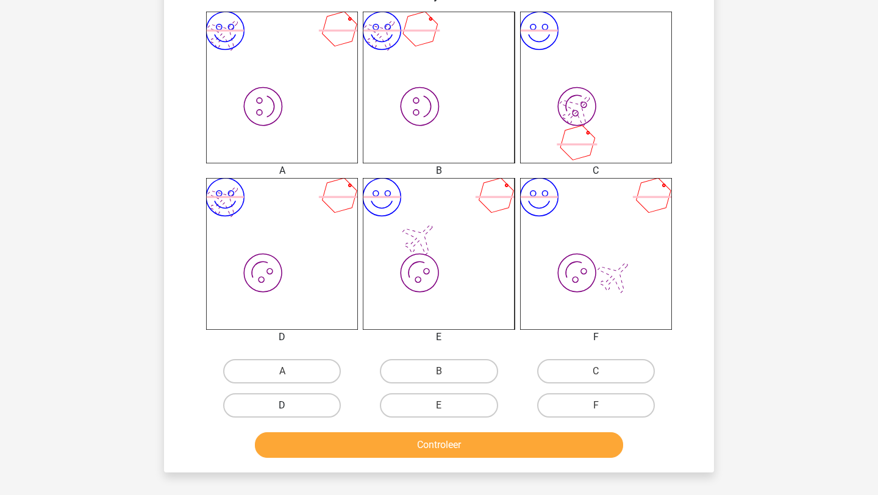
click at [324, 409] on label "D" at bounding box center [282, 405] width 118 height 24
click at [290, 409] on input "D" at bounding box center [286, 409] width 8 height 8
radio input "true"
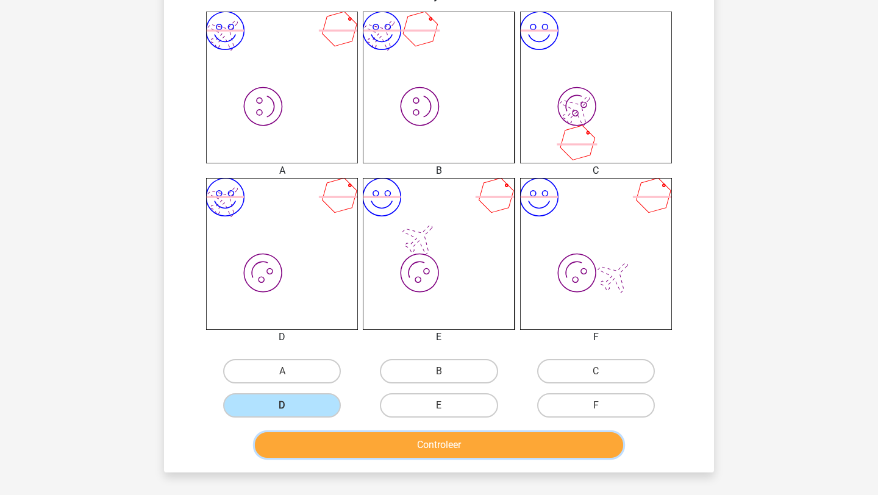
click at [333, 432] on button "Controleer" at bounding box center [439, 445] width 369 height 26
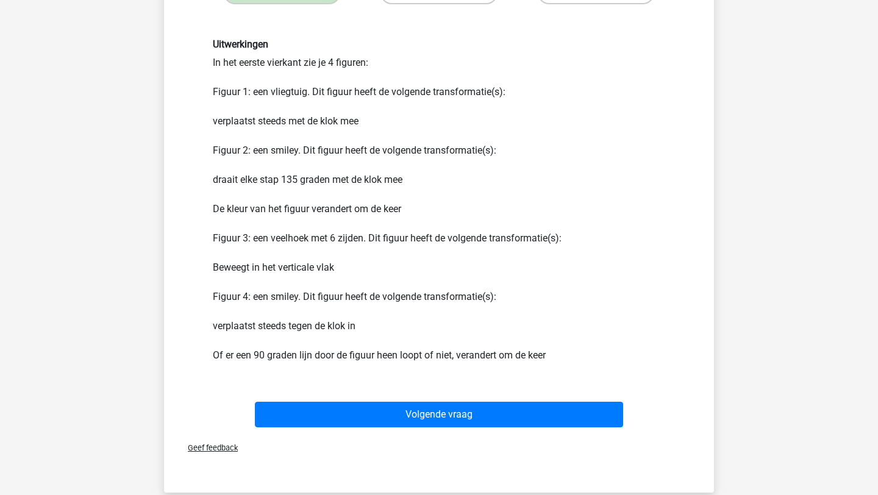
scroll to position [883, 0]
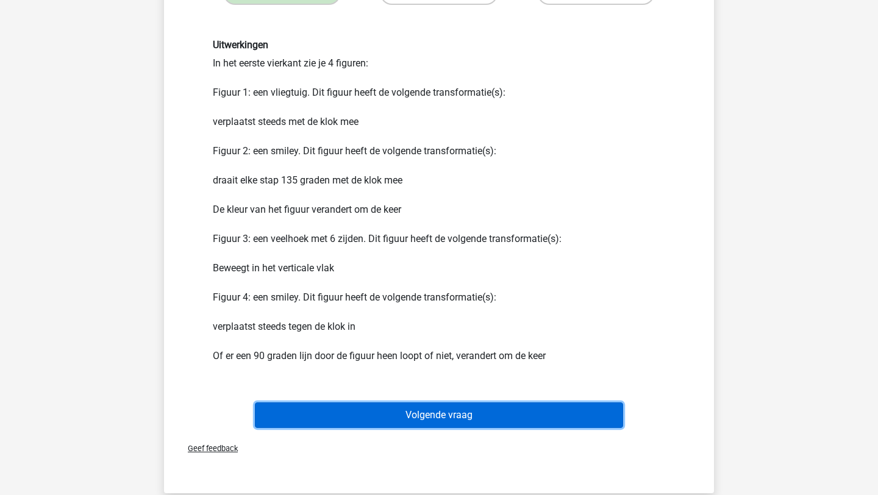
click at [398, 416] on button "Volgende vraag" at bounding box center [439, 415] width 369 height 26
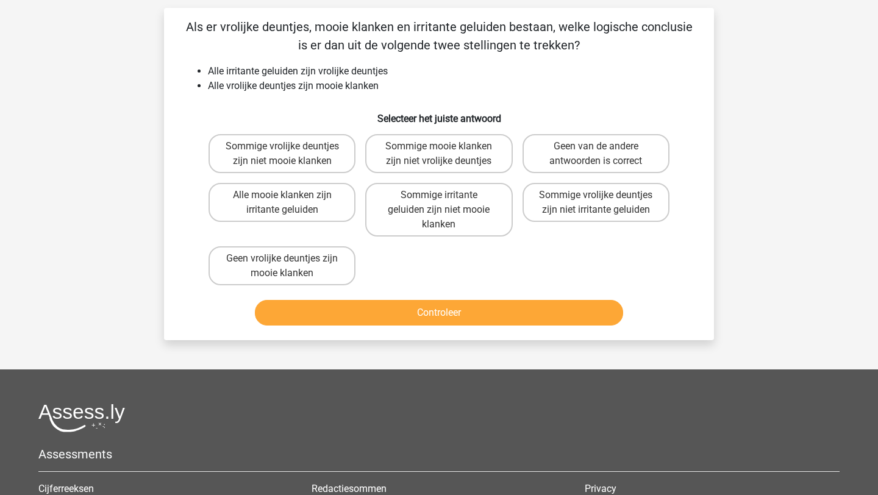
scroll to position [61, 0]
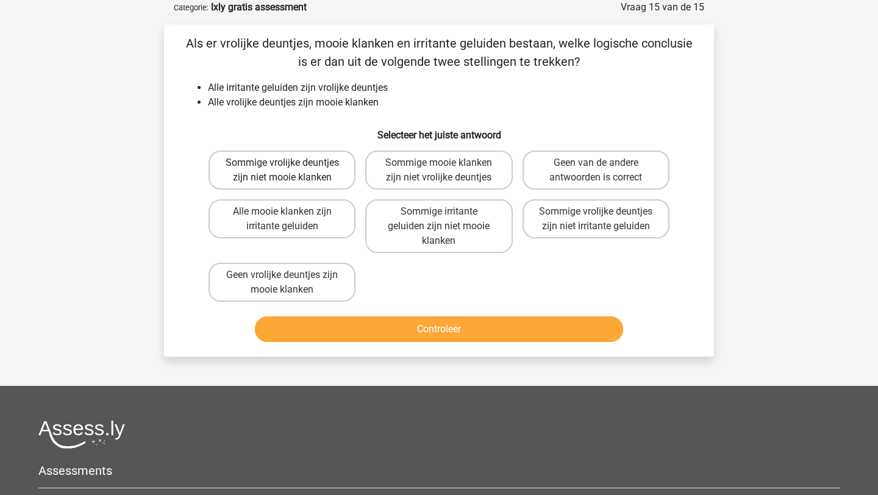
click at [302, 162] on label "Sommige vrolijke deuntjes zijn niet mooie klanken" at bounding box center [281, 170] width 147 height 39
click at [290, 163] on input "Sommige vrolijke deuntjes zijn niet mooie klanken" at bounding box center [286, 167] width 8 height 8
radio input "true"
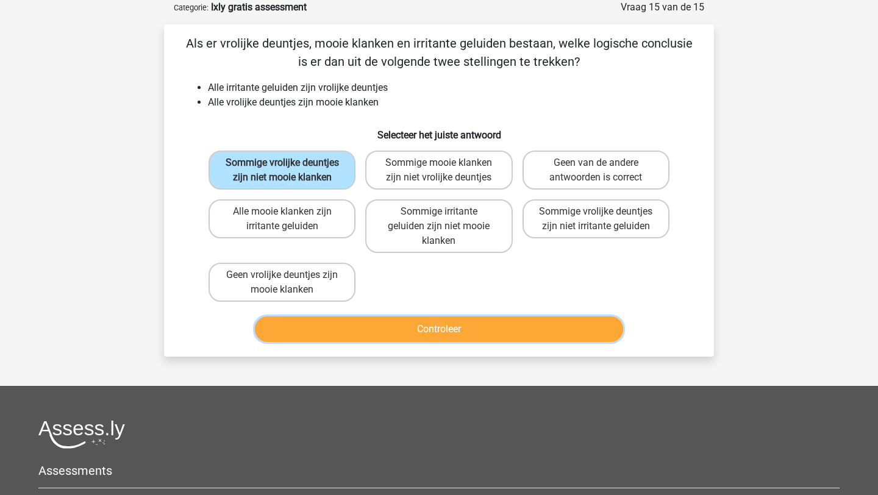
click at [410, 339] on button "Controleer" at bounding box center [439, 329] width 369 height 26
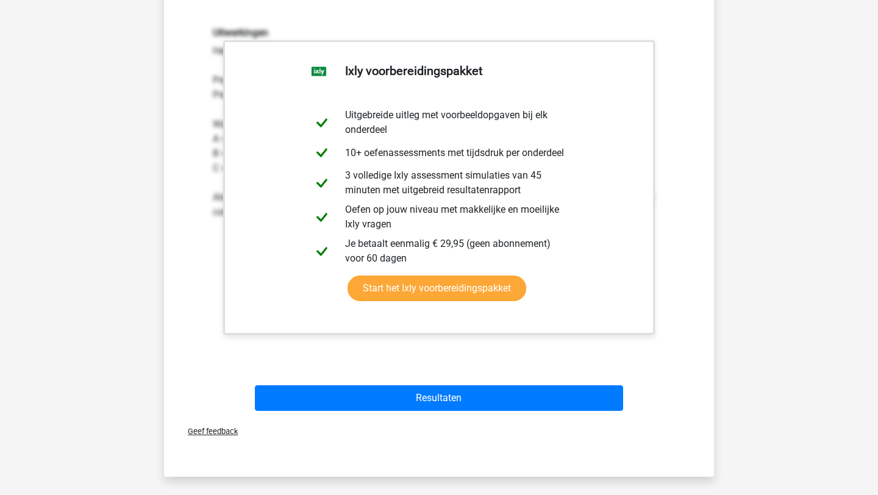
scroll to position [387, 0]
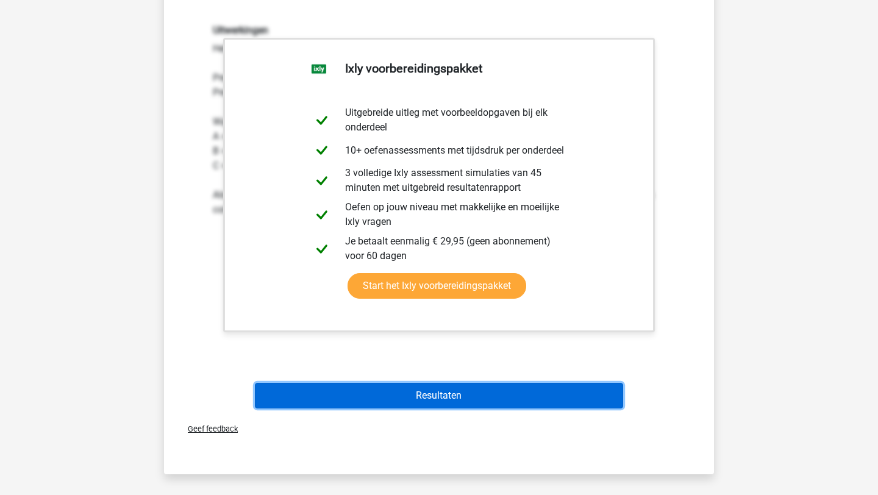
click at [419, 387] on button "Resultaten" at bounding box center [439, 396] width 369 height 26
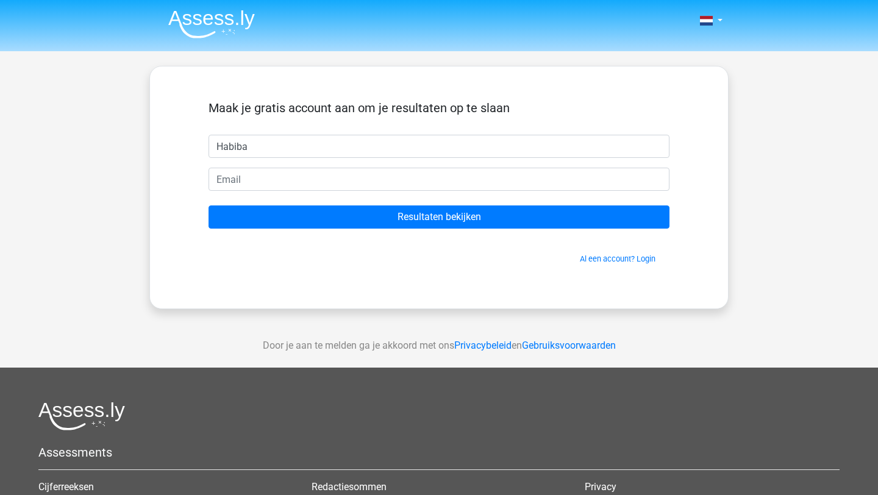
type input "Habiba"
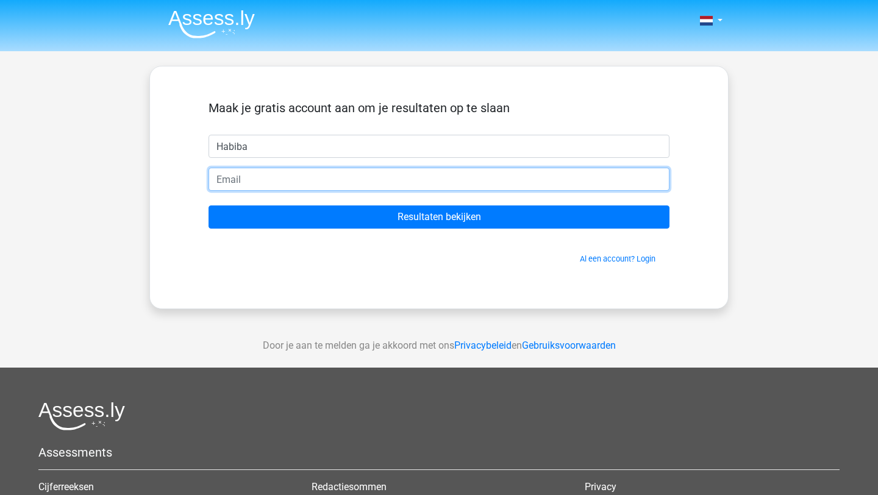
click at [326, 181] on input "email" at bounding box center [438, 179] width 461 height 23
type input "habiba.seidu8@gmail.com"
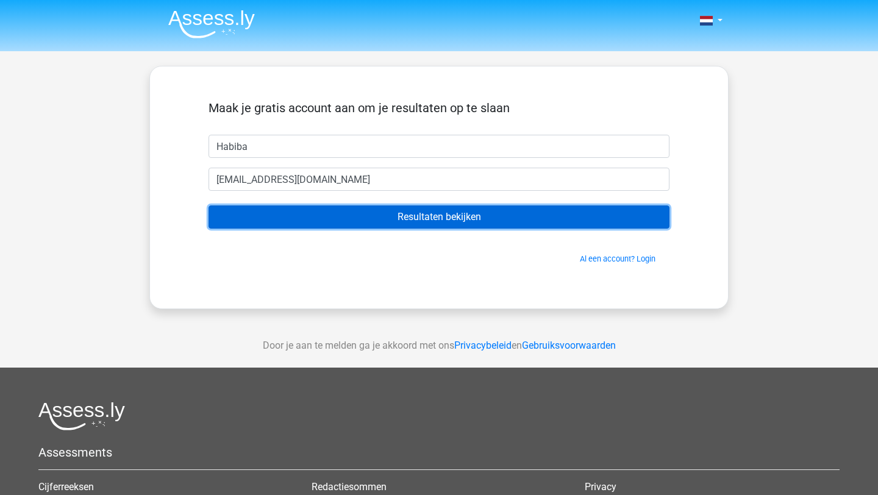
click at [369, 205] on input "Resultaten bekijken" at bounding box center [438, 216] width 461 height 23
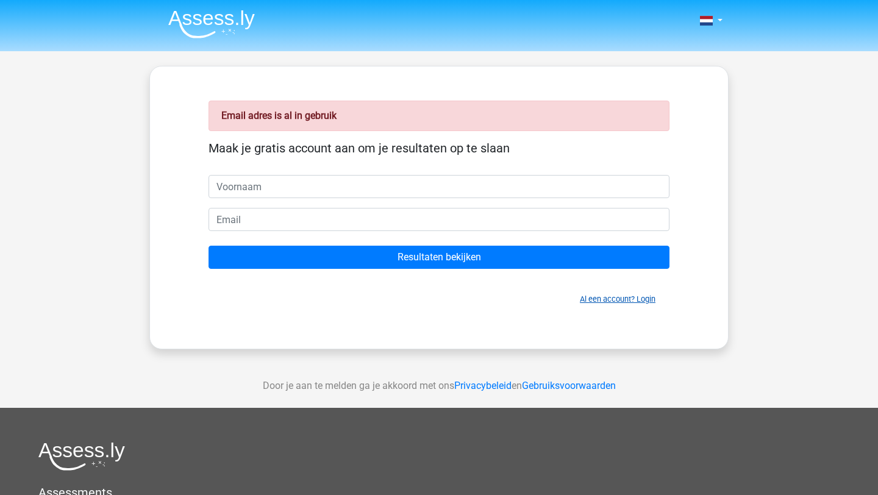
click at [580, 297] on link "Al een account? Login" at bounding box center [618, 298] width 76 height 9
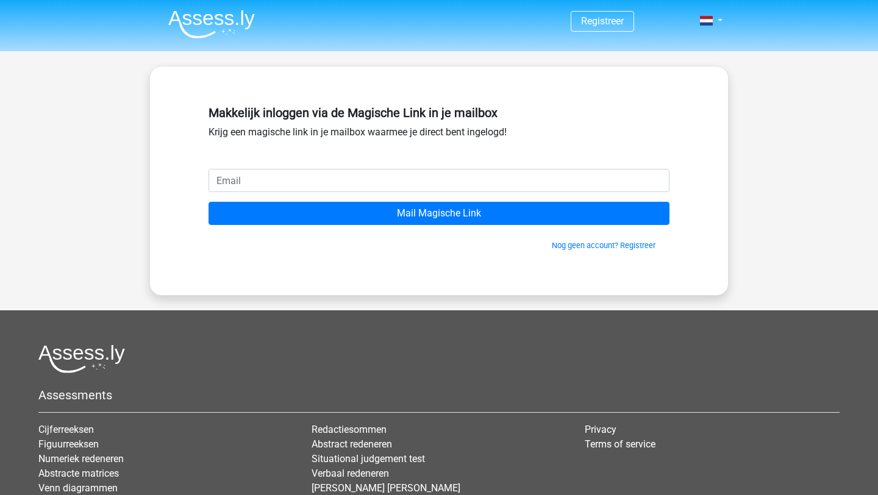
click at [285, 189] on input "email" at bounding box center [438, 180] width 461 height 23
type input "[PERSON_NAME][EMAIL_ADDRESS][DOMAIN_NAME]"
click at [208, 202] on input "Mail Magische Link" at bounding box center [438, 213] width 461 height 23
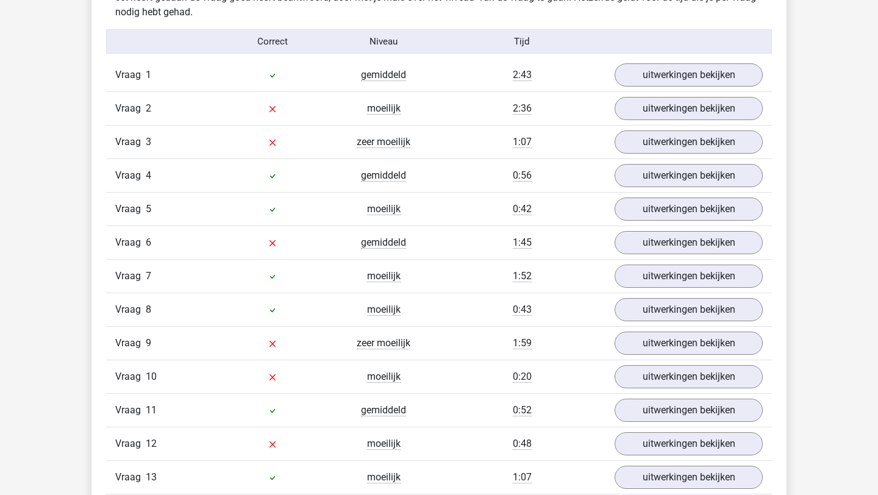
scroll to position [1437, 0]
click at [673, 143] on link "uitwerkingen bekijken" at bounding box center [688, 143] width 170 height 27
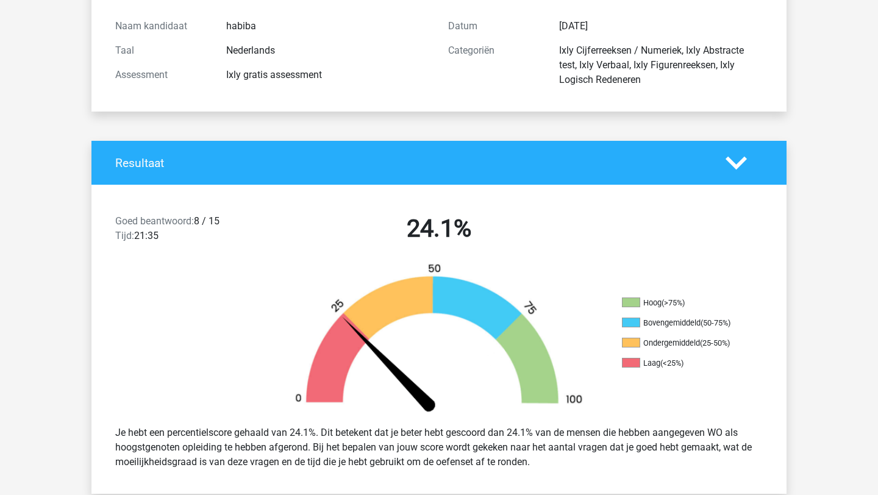
scroll to position [0, 0]
